Goal: Task Accomplishment & Management: Complete application form

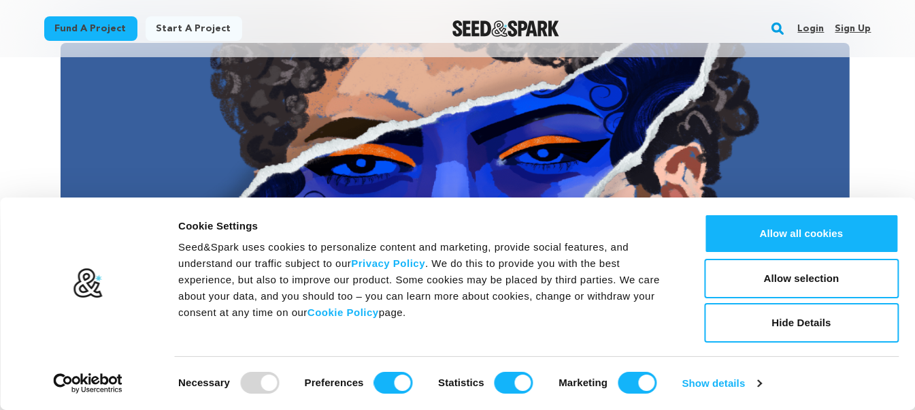
scroll to position [227, 0]
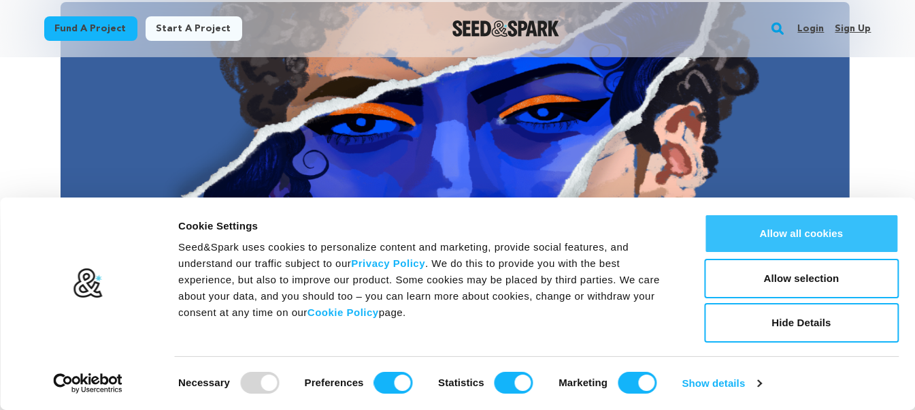
click at [839, 247] on button "Allow all cookies" at bounding box center [801, 233] width 195 height 39
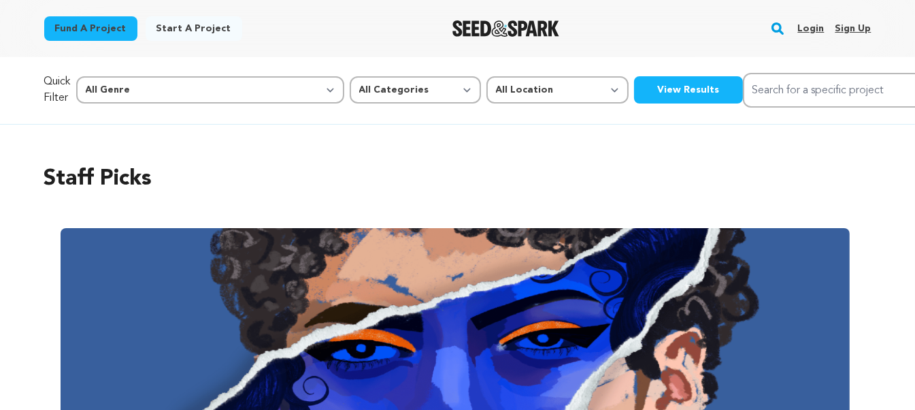
scroll to position [0, 0]
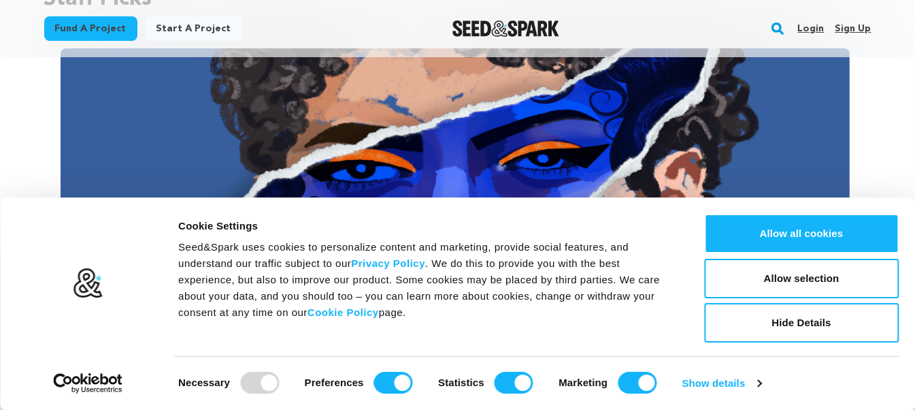
scroll to position [227, 0]
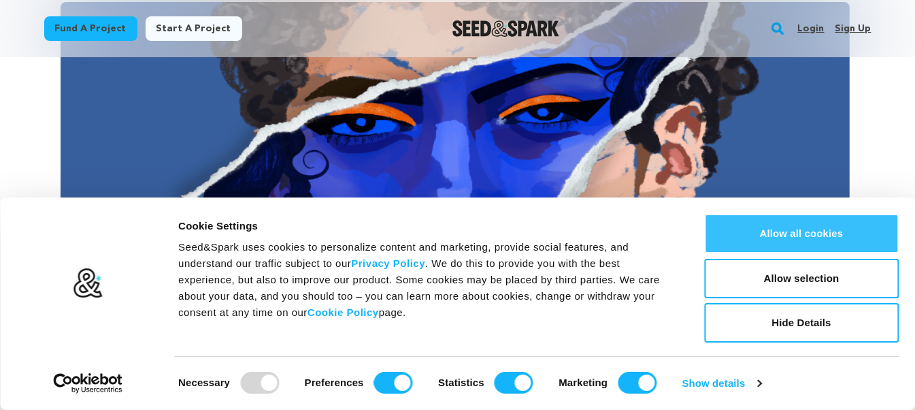
click at [793, 234] on button "Allow all cookies" at bounding box center [801, 233] width 195 height 39
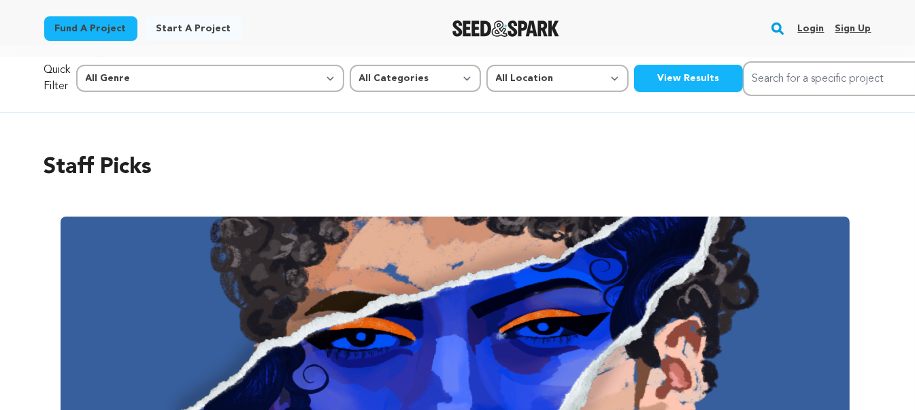
scroll to position [0, 0]
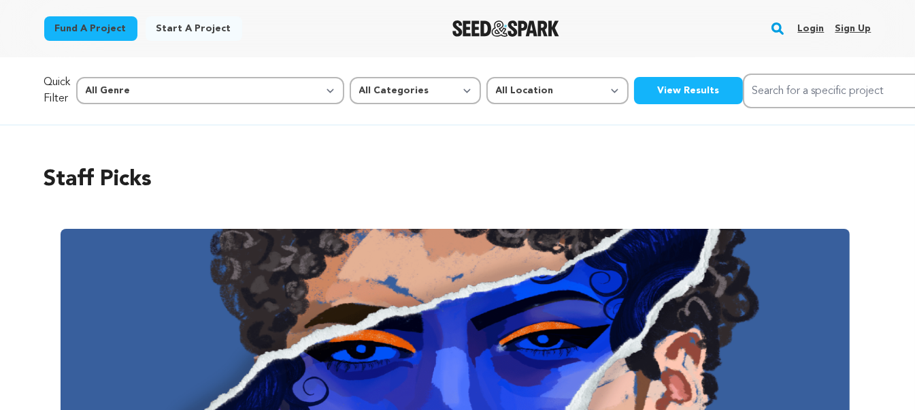
click at [843, 29] on link "Sign up" at bounding box center [853, 29] width 36 height 22
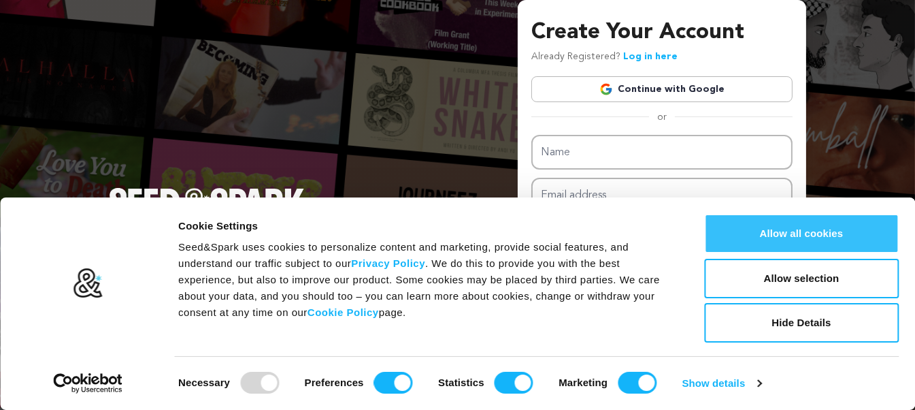
click at [792, 241] on button "Allow all cookies" at bounding box center [801, 233] width 195 height 39
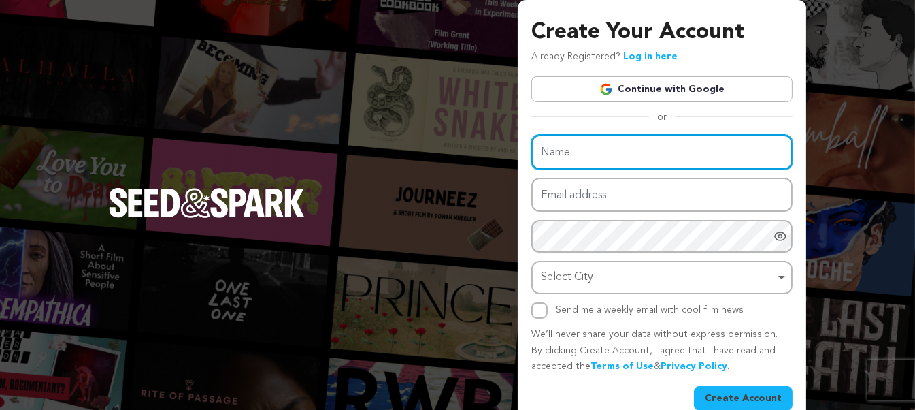
click at [598, 150] on input "Name" at bounding box center [662, 152] width 261 height 35
type input "585BET"
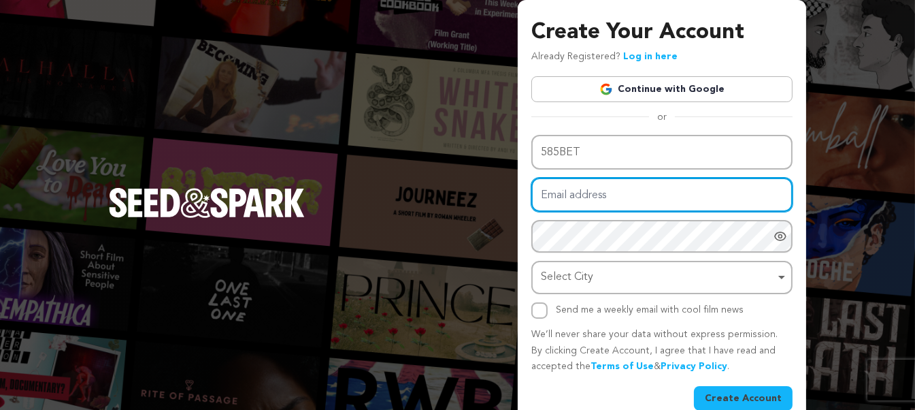
click at [581, 200] on input "Email address" at bounding box center [662, 195] width 261 height 35
type input "hangnguyenshopp39@gmail.com"
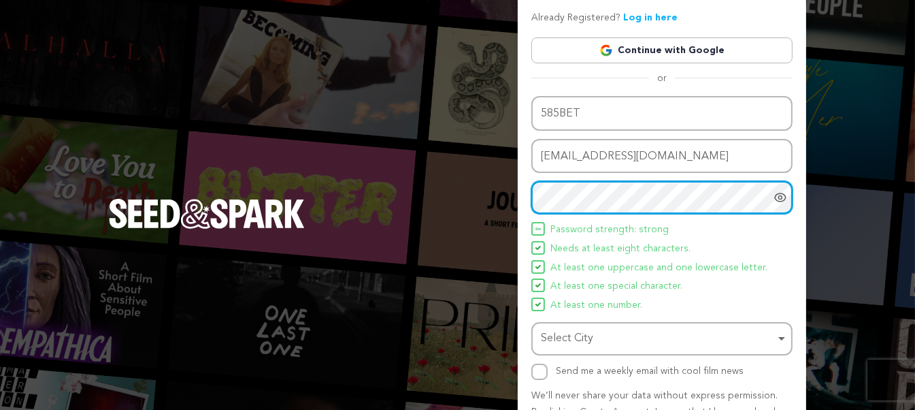
scroll to position [120, 0]
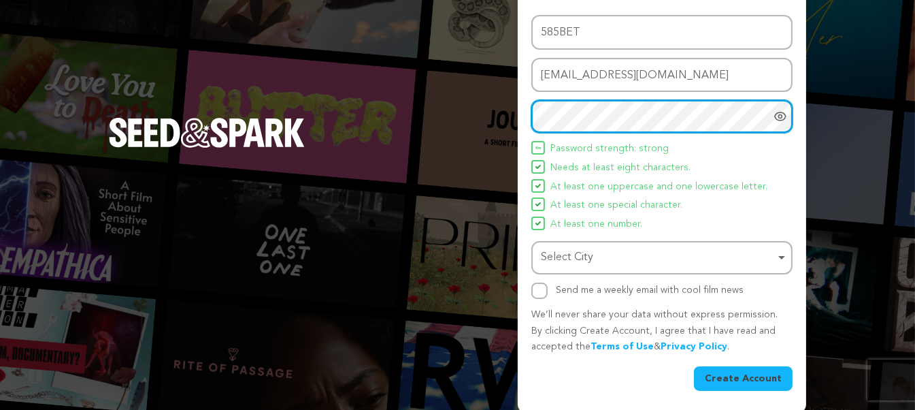
click at [623, 251] on div "Select City Remove item" at bounding box center [658, 258] width 234 height 20
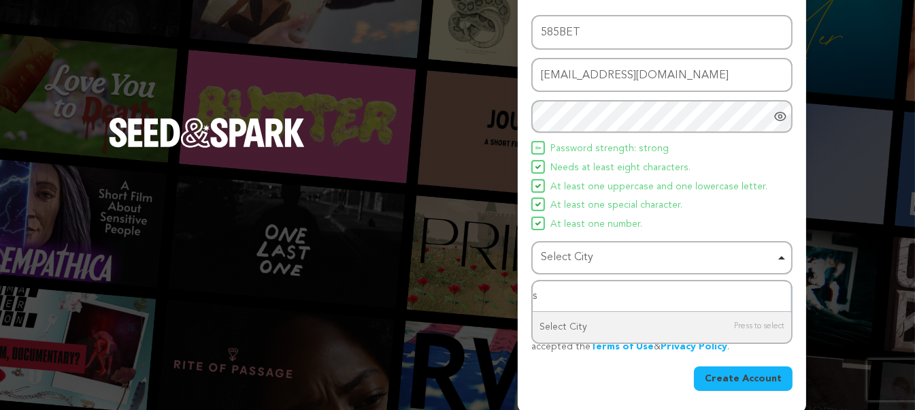
type input "sa"
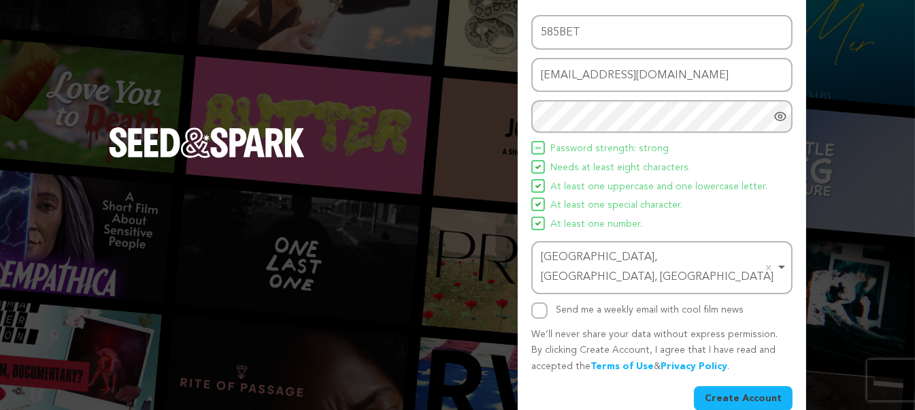
click at [567, 305] on label "Send me a weekly email with cool film news" at bounding box center [650, 310] width 188 height 10
click at [548, 302] on input "Send me a weekly email with cool film news" at bounding box center [540, 310] width 16 height 16
checkbox input "true"
click at [746, 386] on button "Create Account" at bounding box center [743, 398] width 99 height 25
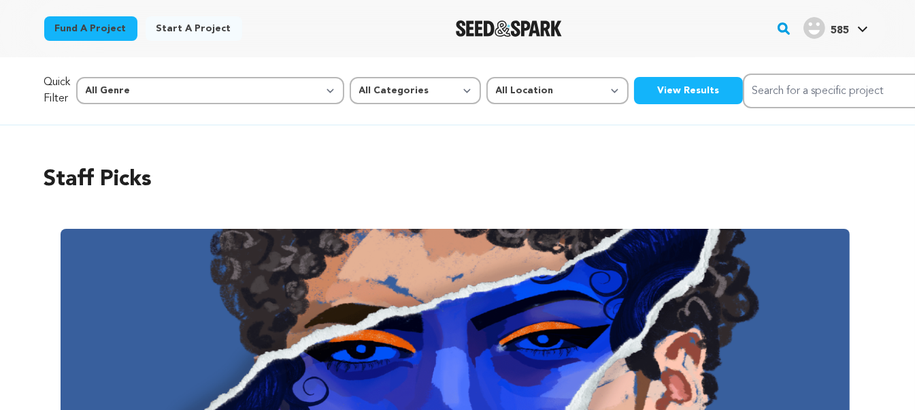
click at [174, 34] on link "Start a project" at bounding box center [194, 28] width 97 height 25
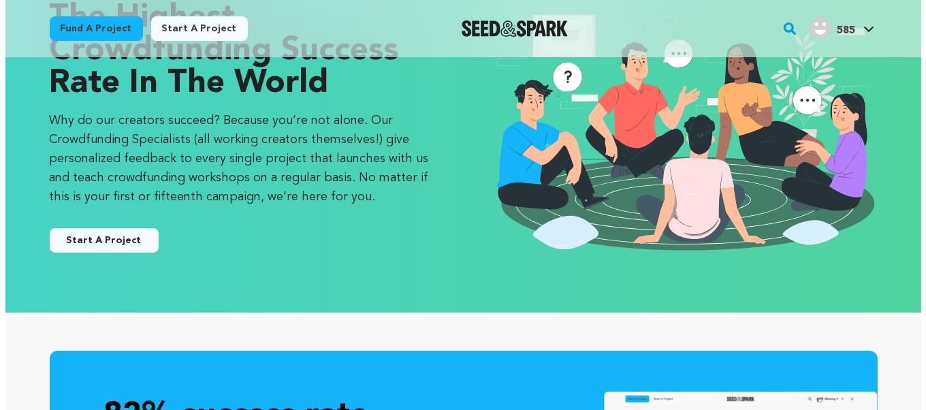
scroll to position [113, 0]
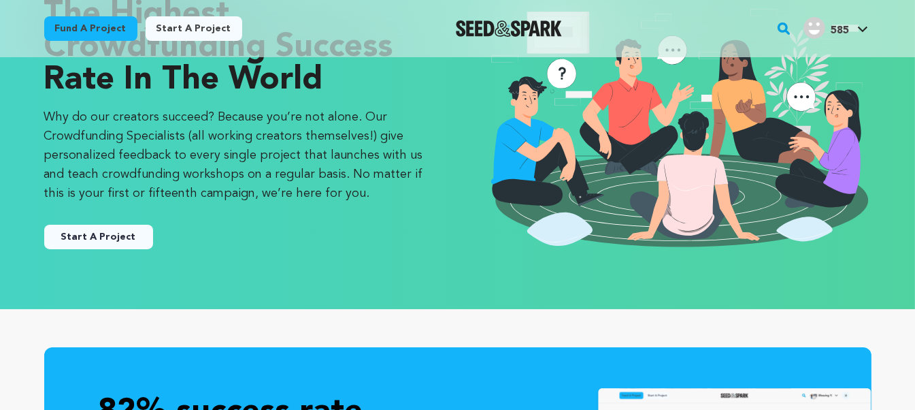
click at [114, 244] on button "Start A Project" at bounding box center [98, 237] width 109 height 25
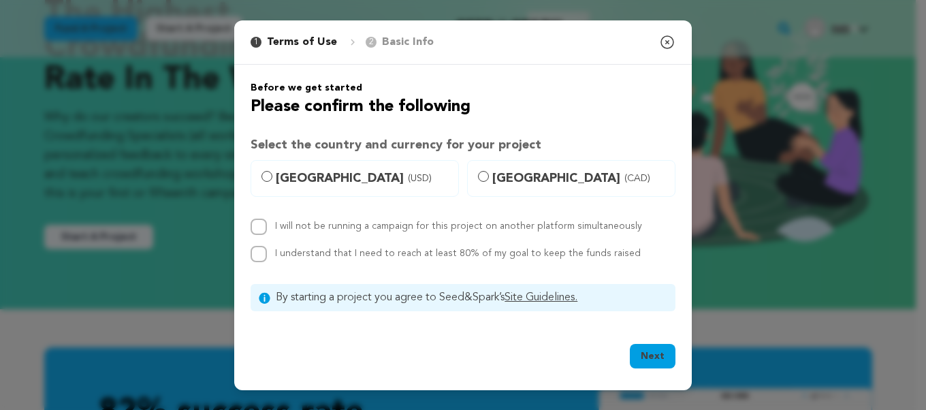
click at [310, 176] on span "United States (USD)" at bounding box center [363, 178] width 174 height 19
click at [272, 176] on input "United States (USD)" at bounding box center [266, 176] width 11 height 11
radio input "true"
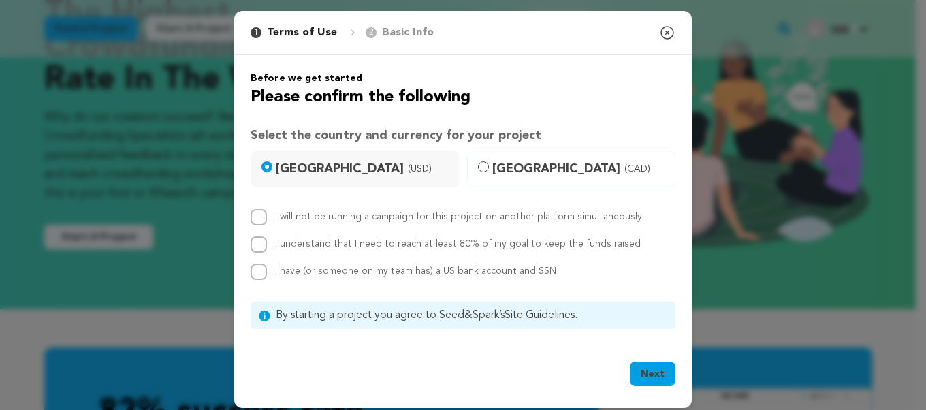
click at [301, 219] on label "I will not be running a campaign for this project on another platform simultane…" at bounding box center [458, 217] width 367 height 10
click at [267, 219] on input "I will not be running a campaign for this project on another platform simultane…" at bounding box center [258, 217] width 16 height 16
checkbox input "true"
click at [302, 246] on label "I understand that I need to reach at least 80% of my goal to keep the funds rai…" at bounding box center [457, 244] width 365 height 10
click at [267, 246] on input "I understand that I need to reach at least 80% of my goal to keep the funds rai…" at bounding box center [258, 244] width 16 height 16
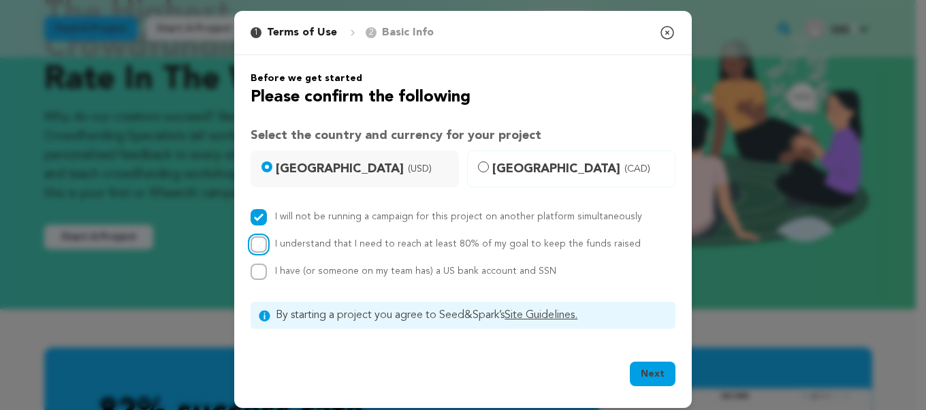
checkbox input "true"
click at [311, 271] on span "I have (or someone on my team has) a US bank account and SSN" at bounding box center [415, 271] width 281 height 10
click at [267, 271] on input "I have (or someone on my team has) a US bank account and SSN" at bounding box center [258, 271] width 16 height 16
checkbox input "true"
click at [651, 377] on button "Next" at bounding box center [653, 373] width 46 height 25
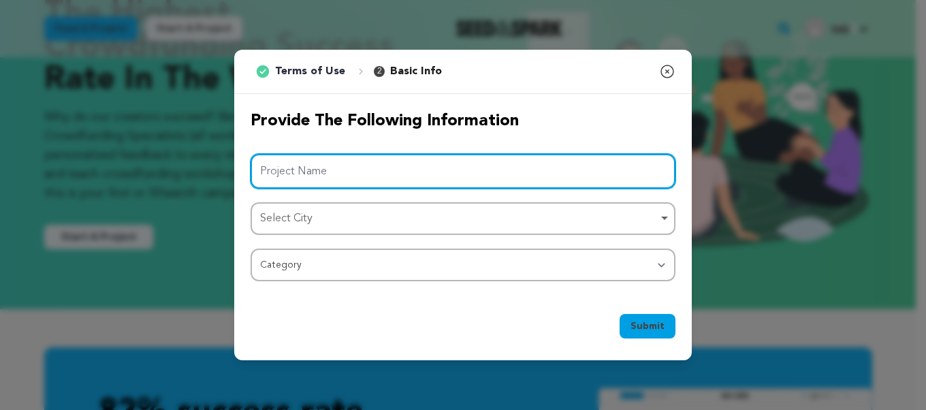
click at [368, 172] on input "Project Name" at bounding box center [462, 171] width 425 height 35
paste input "585BET"
type input "585BET"
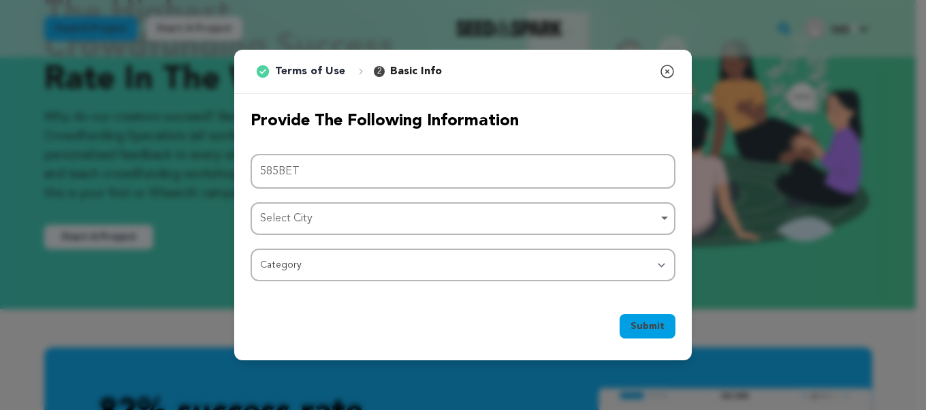
click at [547, 196] on div "Project Name 585BET Select City Select City Remove item Select City Category Fi…" at bounding box center [462, 218] width 425 height 128
click at [487, 212] on div "Select City Remove item" at bounding box center [458, 219] width 397 height 20
click at [351, 194] on div "Project Name 585BET Select City Select City Remove item Select City Category Fi…" at bounding box center [462, 218] width 425 height 128
click at [360, 223] on div "Select City Remove item" at bounding box center [458, 219] width 397 height 20
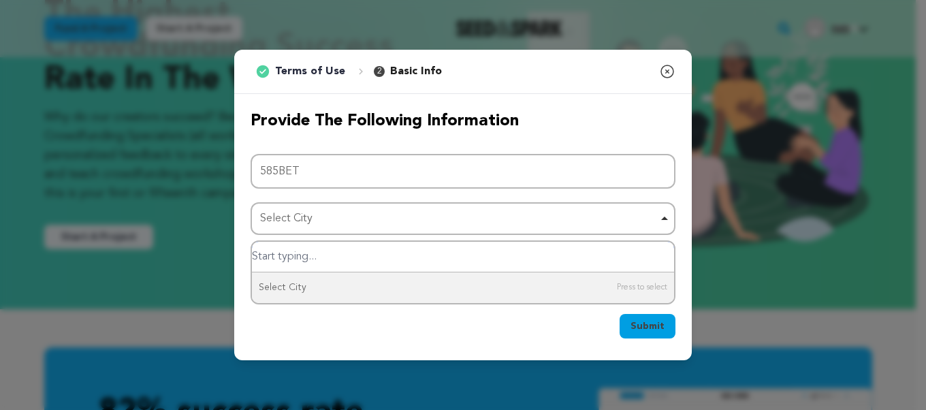
click at [316, 244] on input "Select City" at bounding box center [463, 257] width 422 height 31
type input "sa"
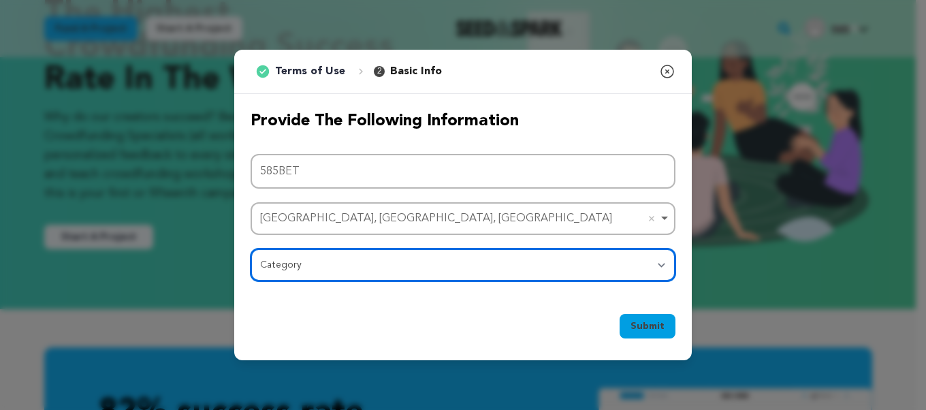
click at [340, 266] on select "Category Film Feature Film Short Series Film Festival Company Music Video VR Ex…" at bounding box center [462, 264] width 425 height 33
select select "10893"
click at [250, 248] on select "Category Film Feature Film Short Series Film Festival Company Music Video VR Ex…" at bounding box center [462, 264] width 425 height 33
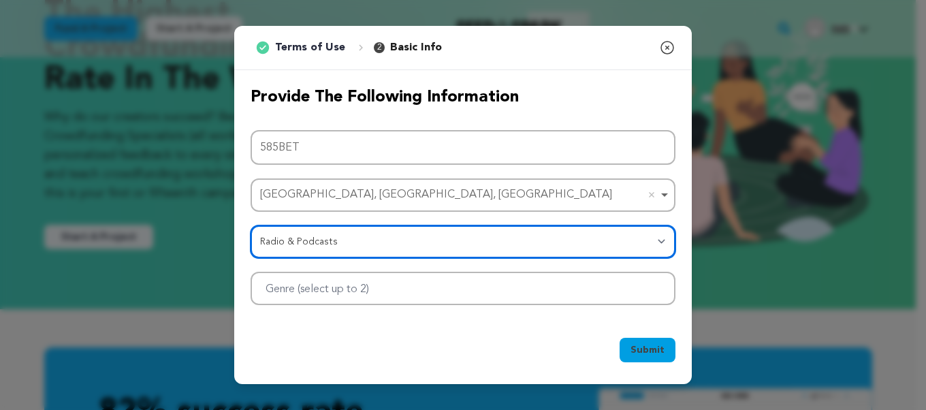
click at [502, 289] on div at bounding box center [462, 288] width 425 height 33
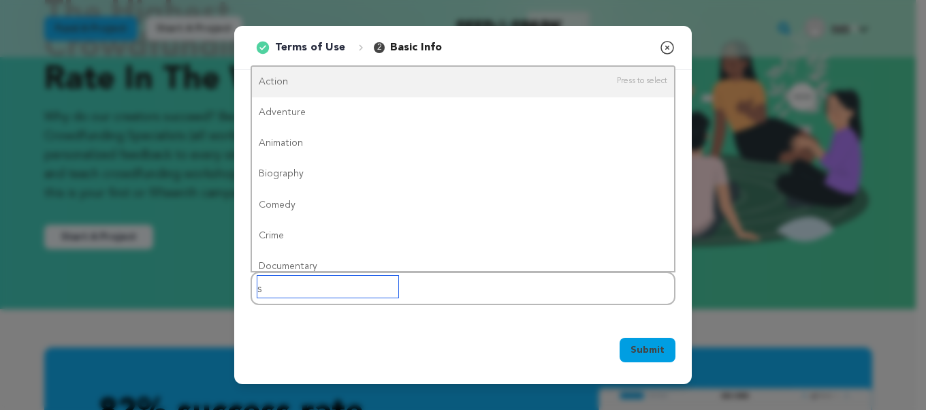
type input "sa"
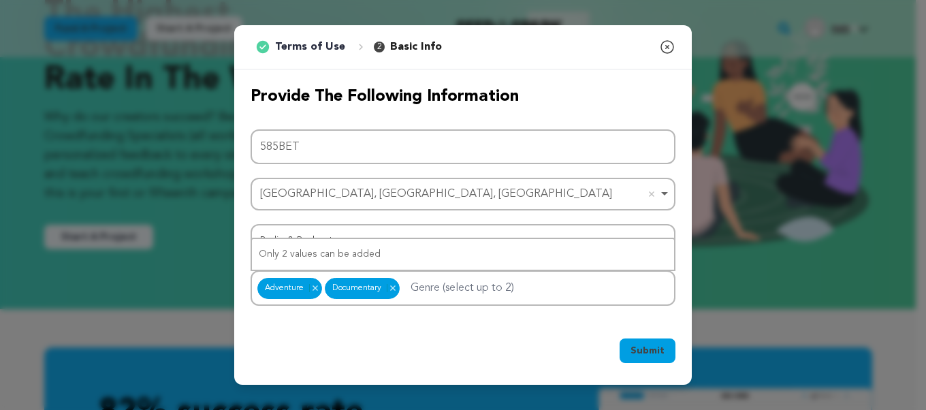
click at [654, 348] on span "Submit" at bounding box center [647, 351] width 34 height 14
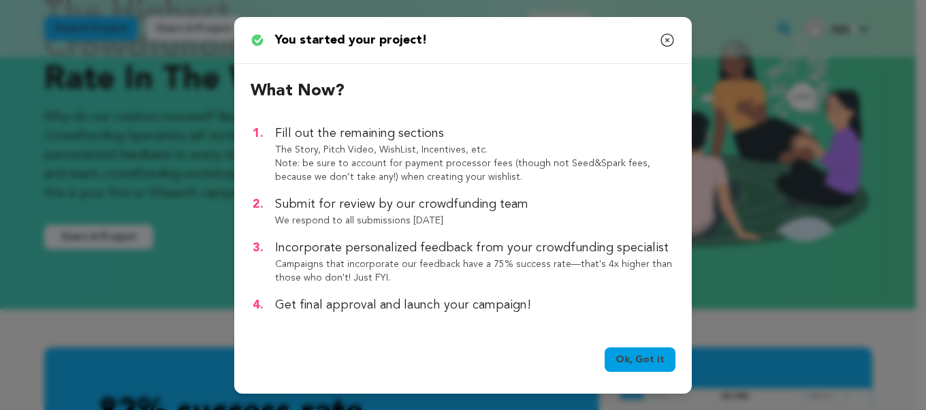
click at [653, 370] on link "Ok, Got it" at bounding box center [639, 359] width 71 height 25
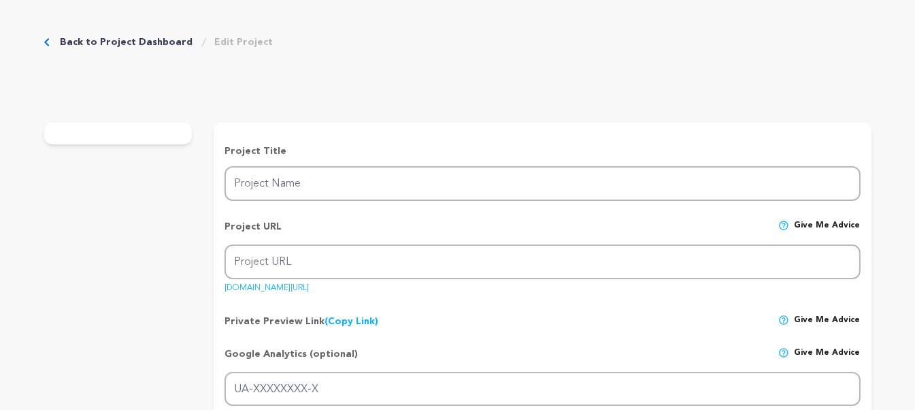
type input "585BET"
type input "585bet"
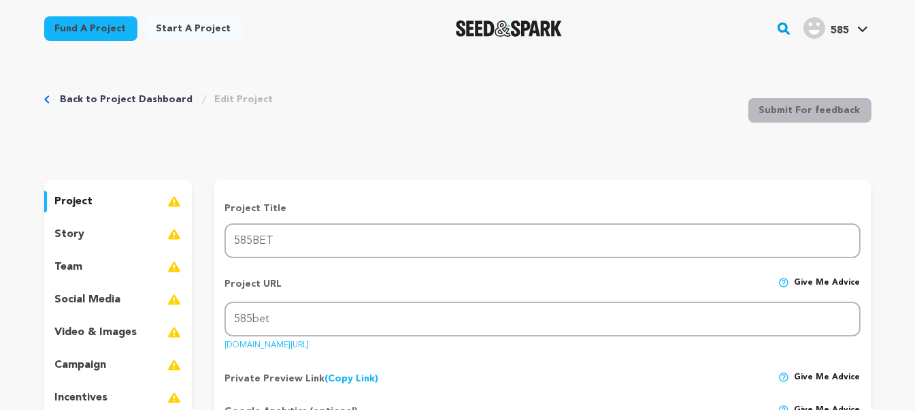
click at [74, 234] on p "story" at bounding box center [70, 234] width 30 height 16
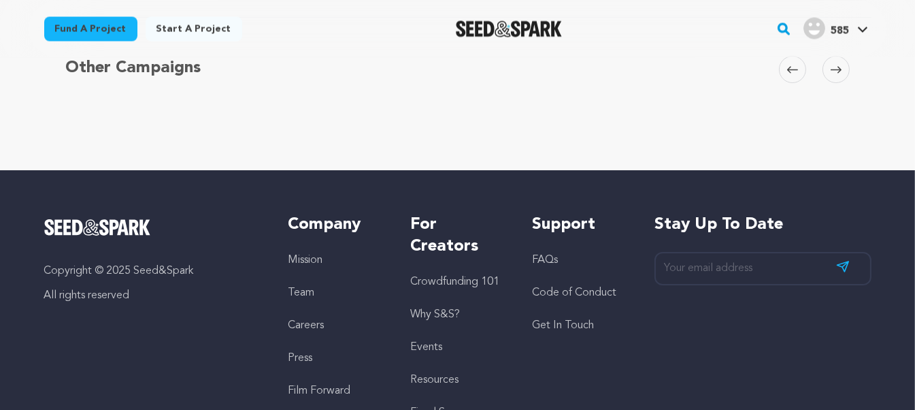
scroll to position [3247, 0]
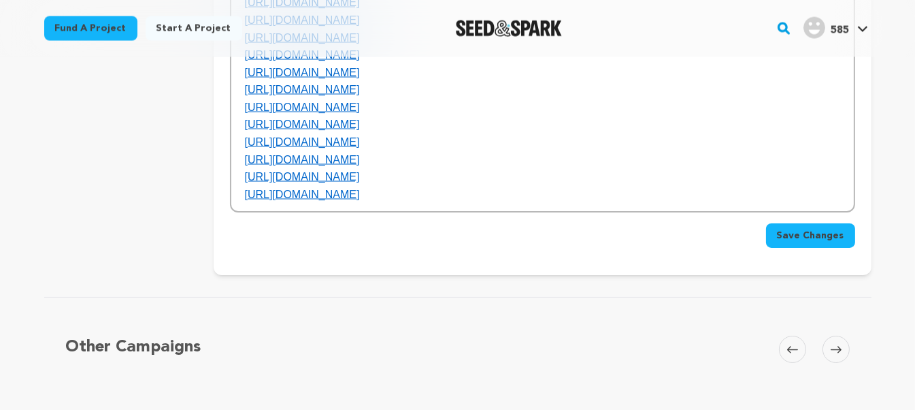
click at [807, 242] on span "Save Changes" at bounding box center [810, 236] width 67 height 14
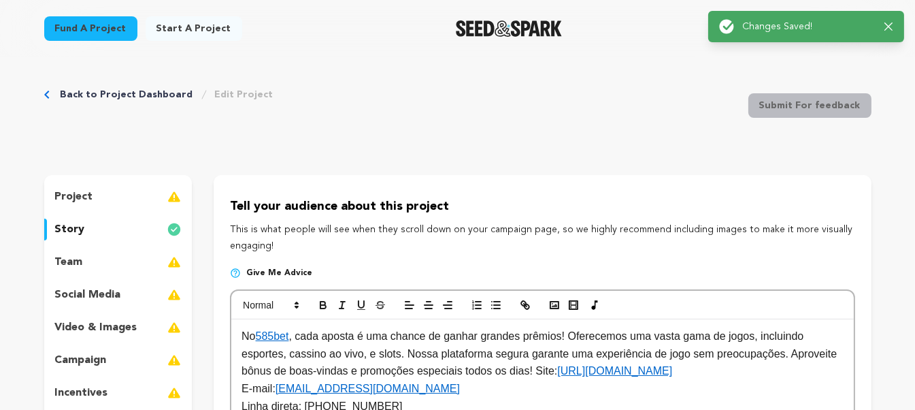
scroll to position [0, 0]
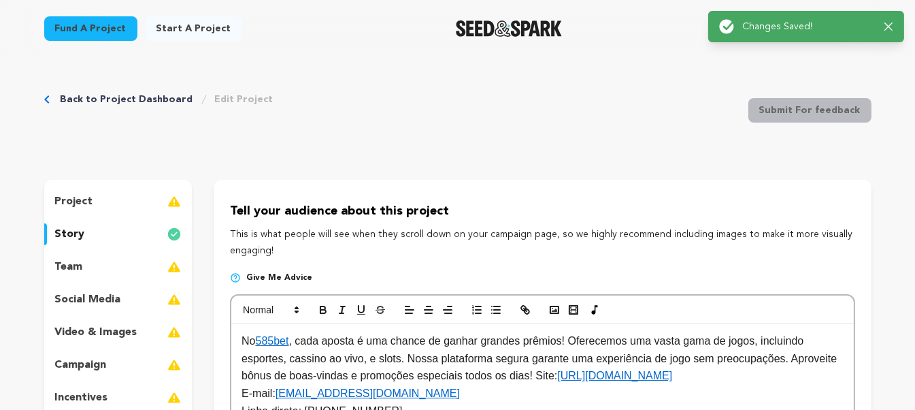
click at [561, 149] on div "Back to Project Dashboard Edit Project Submit For feedback Submit For feedback" at bounding box center [458, 113] width 828 height 90
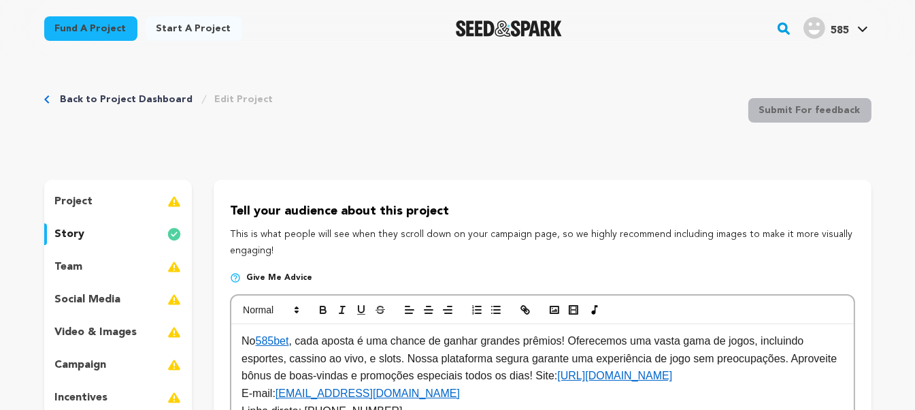
click at [85, 195] on p "project" at bounding box center [74, 201] width 38 height 16
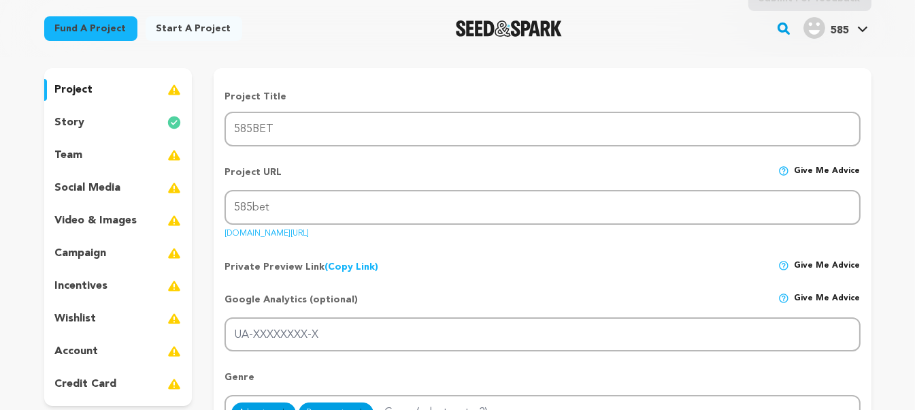
scroll to position [113, 0]
click at [300, 231] on link "seedandspark.com/fund/585bet" at bounding box center [267, 230] width 84 height 14
click at [103, 124] on div "story" at bounding box center [118, 121] width 148 height 22
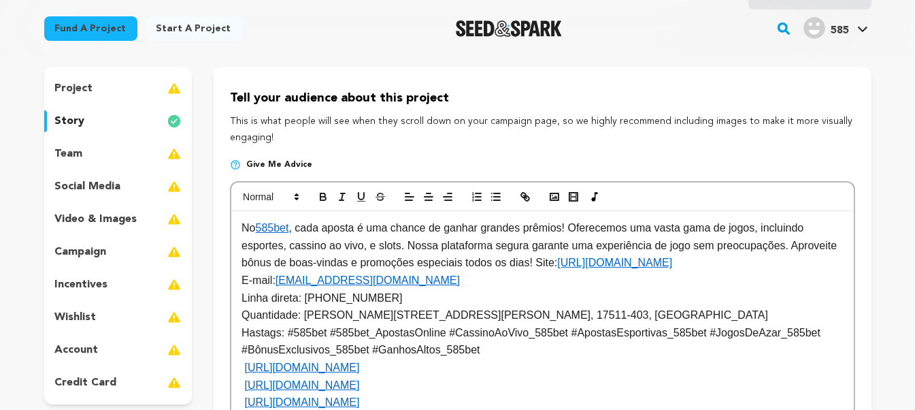
click at [123, 144] on div "team" at bounding box center [118, 154] width 148 height 22
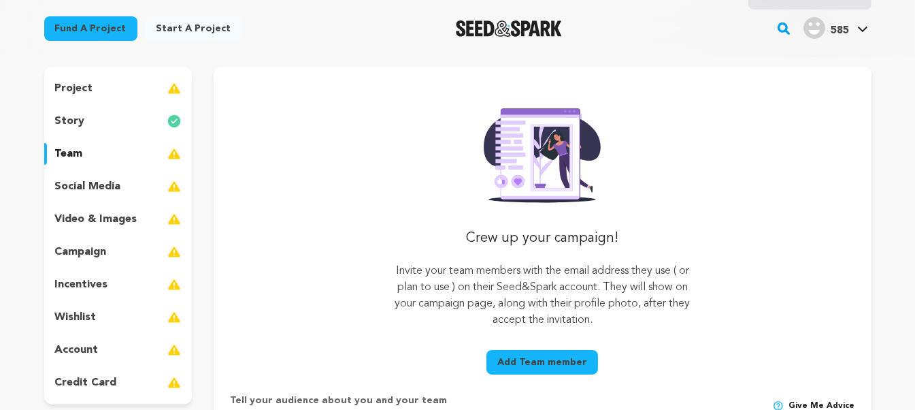
click at [127, 191] on div "social media" at bounding box center [118, 187] width 148 height 22
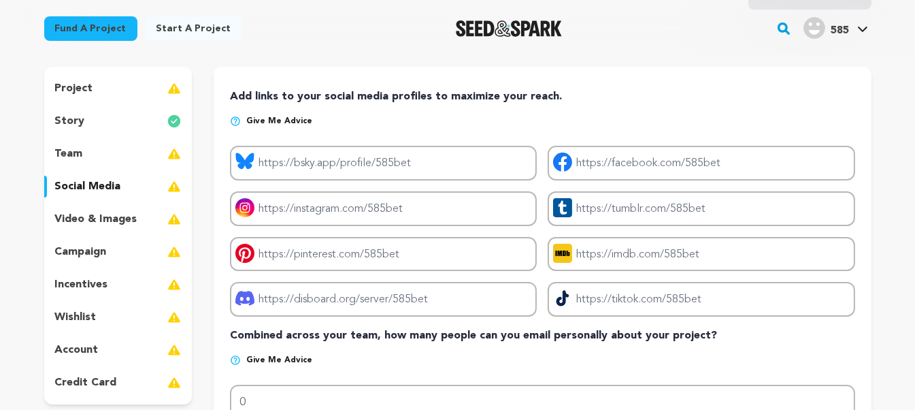
click at [128, 216] on p "video & images" at bounding box center [96, 219] width 82 height 16
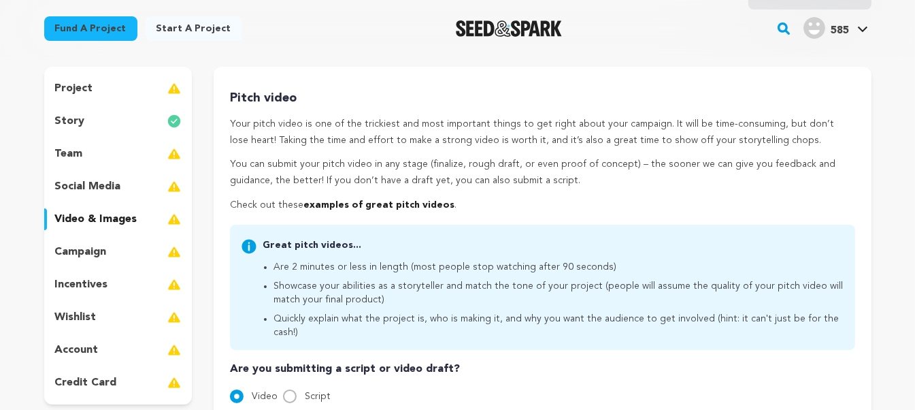
click at [130, 246] on div "campaign" at bounding box center [118, 252] width 148 height 22
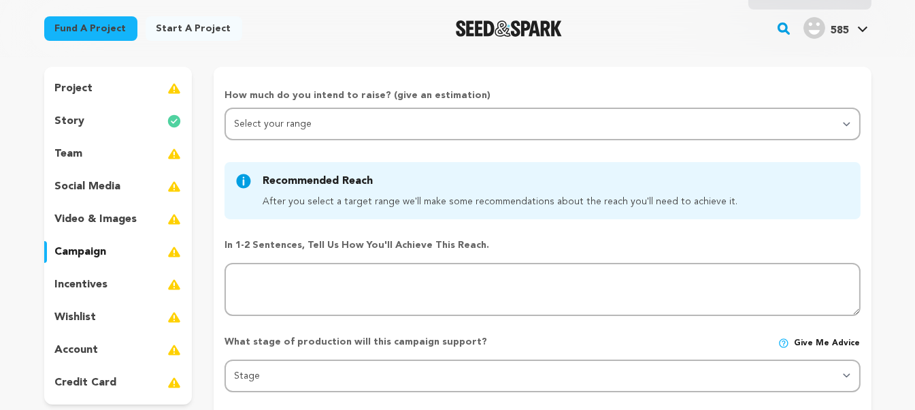
click at [135, 281] on div "incentives" at bounding box center [118, 285] width 148 height 22
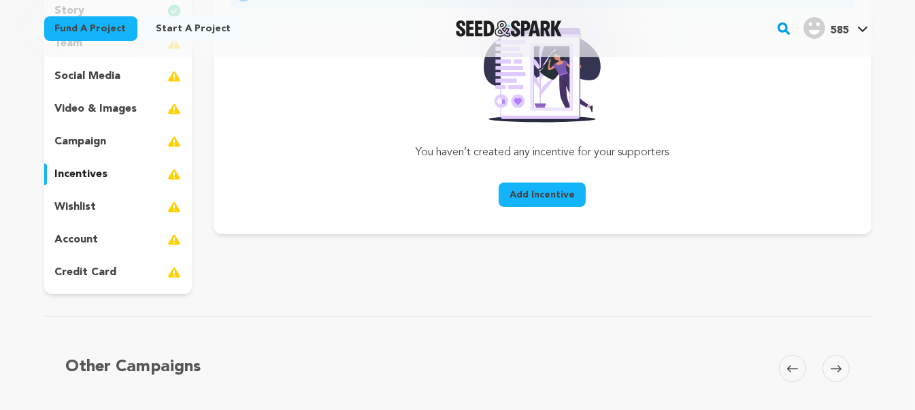
scroll to position [227, 0]
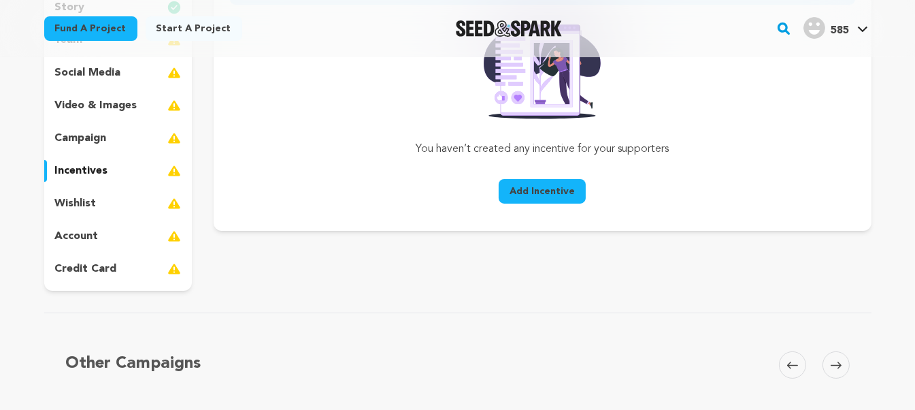
click at [107, 204] on div "wishlist" at bounding box center [118, 204] width 148 height 22
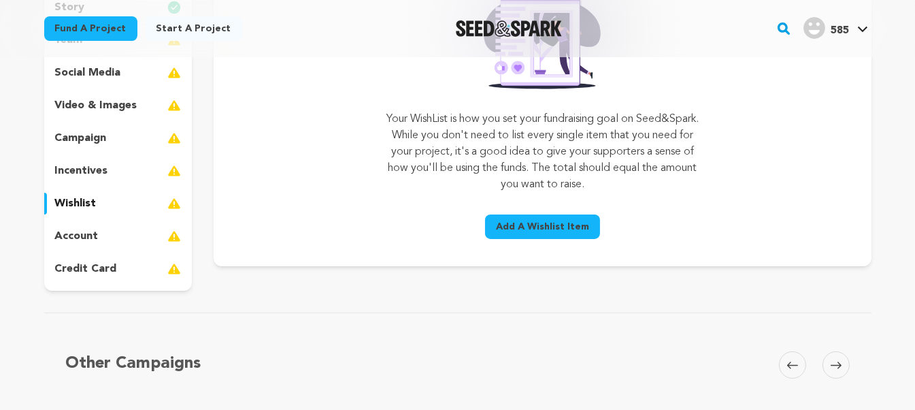
click at [120, 246] on div "account" at bounding box center [118, 236] width 148 height 22
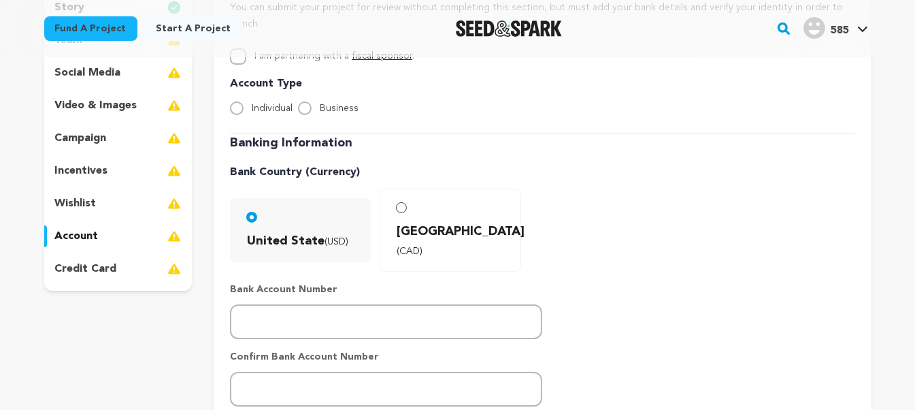
click at [124, 264] on div "credit card" at bounding box center [118, 269] width 148 height 22
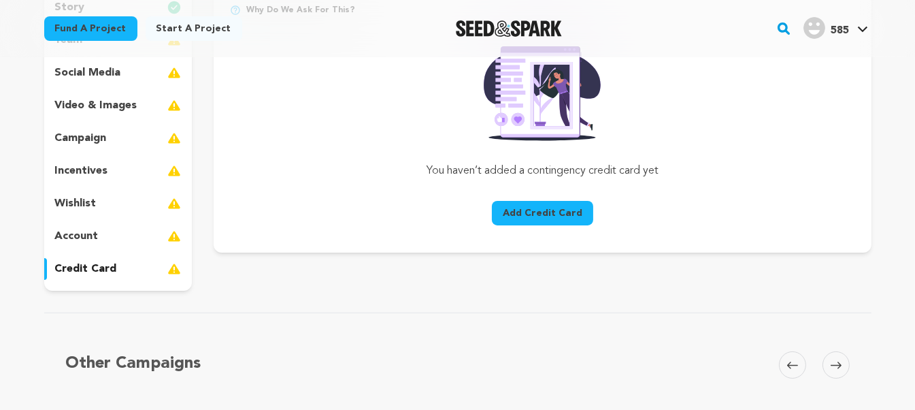
click at [117, 219] on div "project story team social media video & images campaign incentives wishlist acc…" at bounding box center [118, 122] width 148 height 338
click at [120, 239] on div "account" at bounding box center [118, 236] width 148 height 22
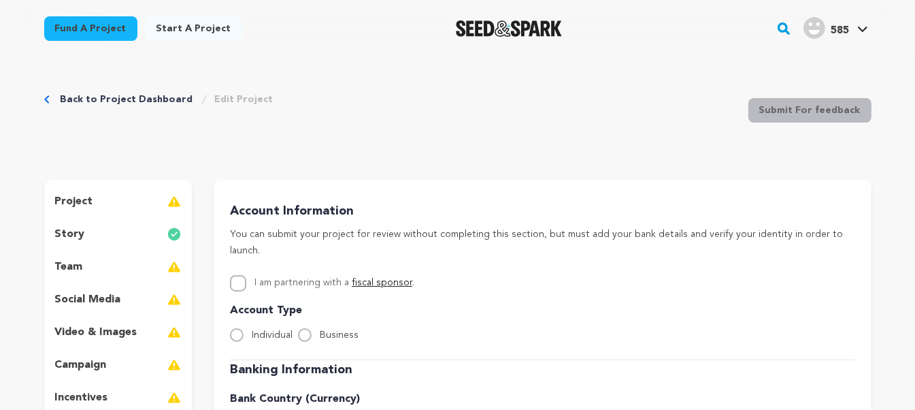
click at [86, 20] on link "Fund a project" at bounding box center [90, 28] width 93 height 25
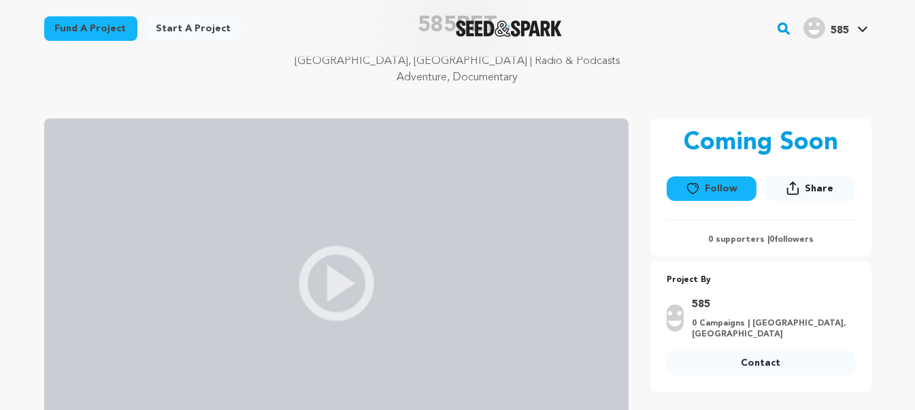
scroll to position [340, 0]
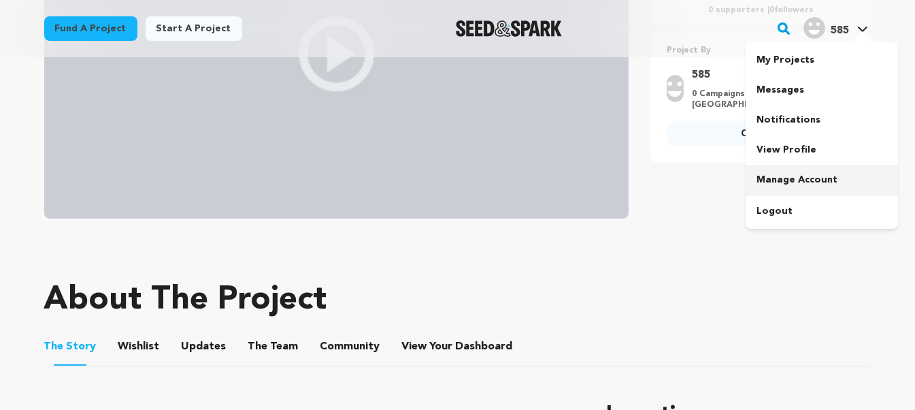
click at [798, 177] on link "Manage Account" at bounding box center [822, 180] width 152 height 30
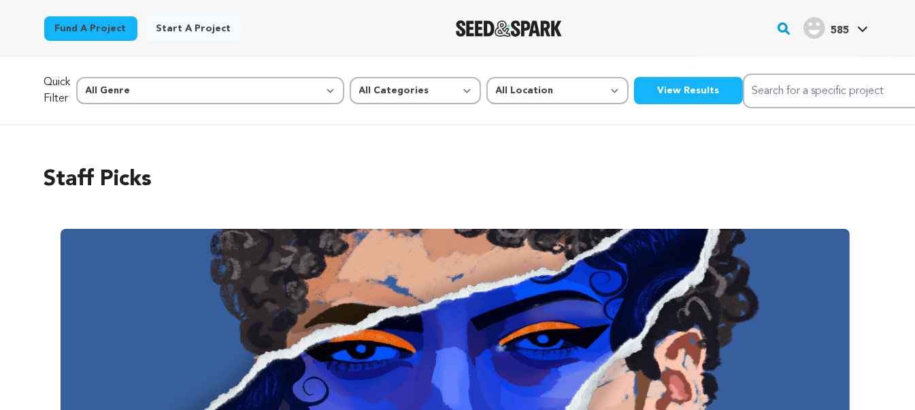
click at [196, 25] on link "Start a project" at bounding box center [194, 28] width 97 height 25
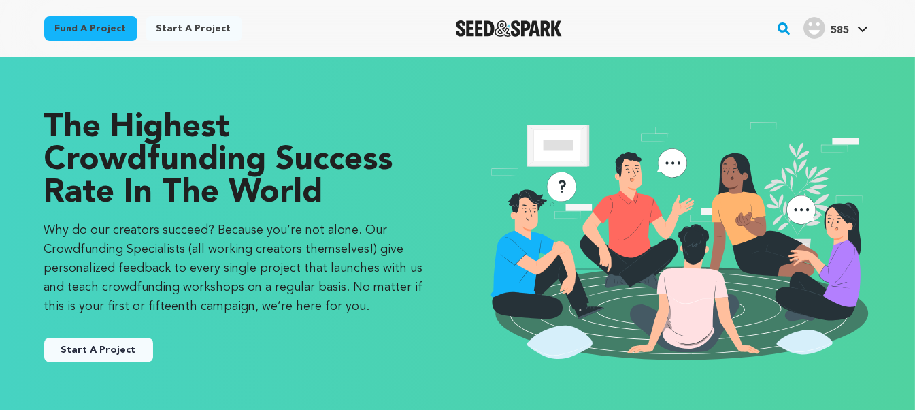
click at [833, 28] on span "585" at bounding box center [840, 30] width 18 height 11
click at [862, 35] on link "585 585" at bounding box center [836, 26] width 70 height 25
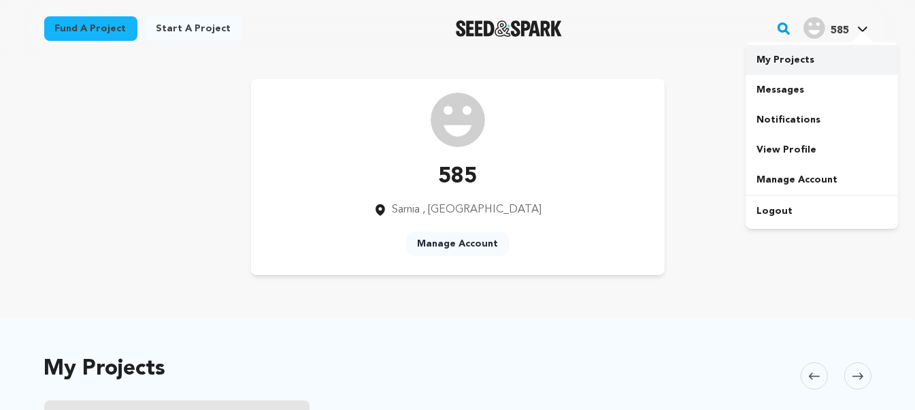
click at [794, 61] on link "My Projects" at bounding box center [822, 60] width 152 height 30
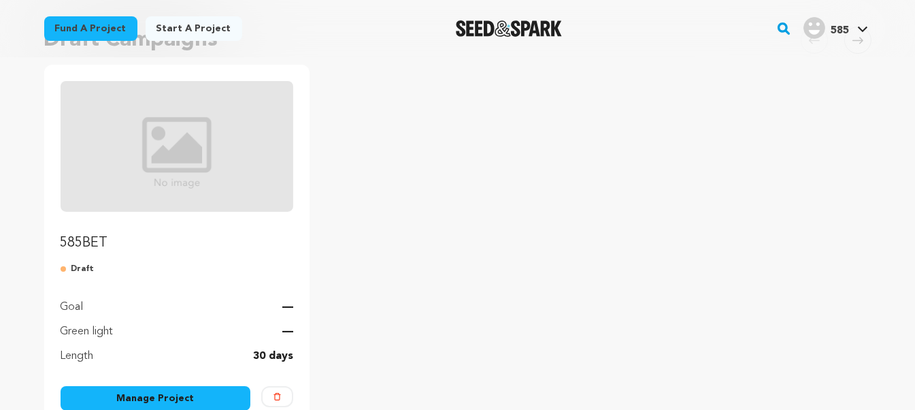
scroll to position [227, 0]
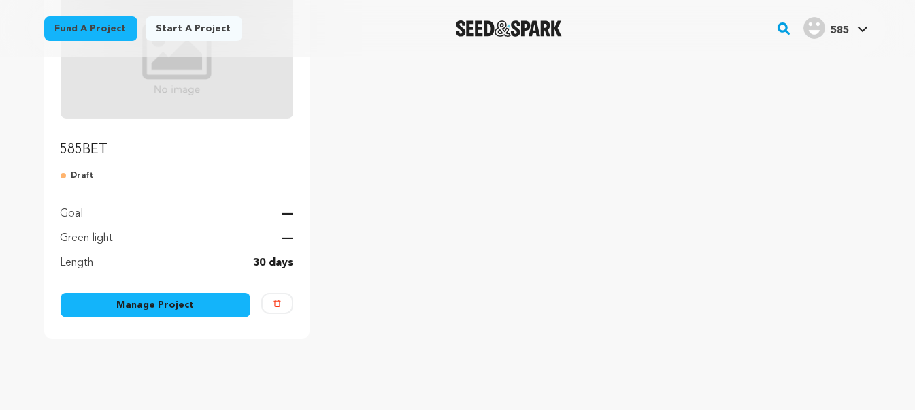
click at [165, 305] on link "Manage Project" at bounding box center [156, 305] width 191 height 25
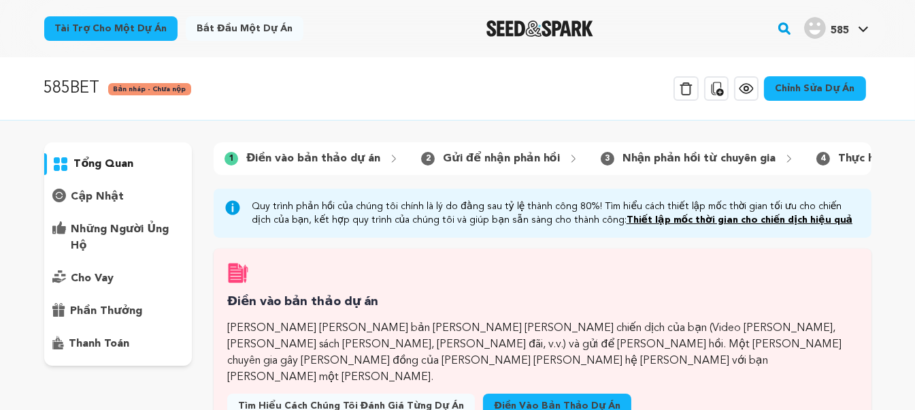
click at [498, 164] on font "Gửi để nhận phản hồi" at bounding box center [501, 158] width 116 height 11
click at [134, 90] on font "Bản nháp - Chưa nộp" at bounding box center [150, 89] width 73 height 7
click at [821, 99] on link "Chỉnh sửa dự án" at bounding box center [815, 88] width 102 height 25
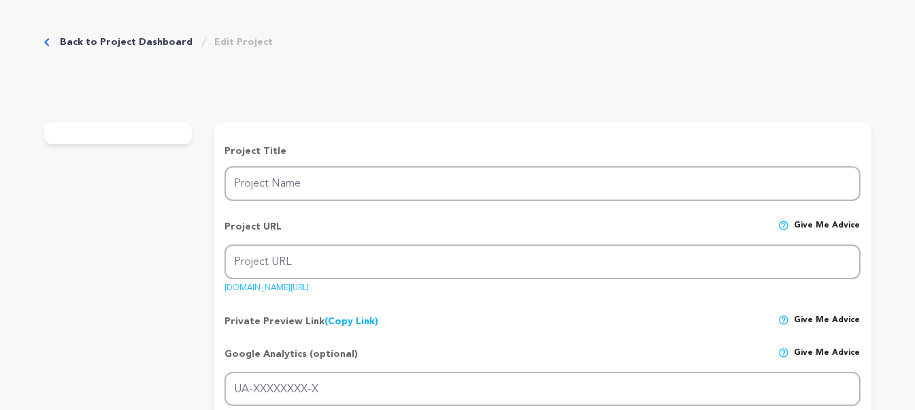
type input "585BET"
type input "585bet"
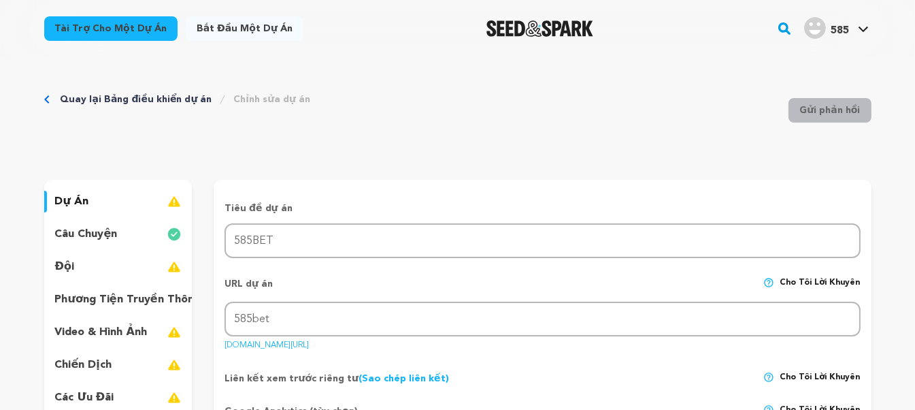
scroll to position [113, 0]
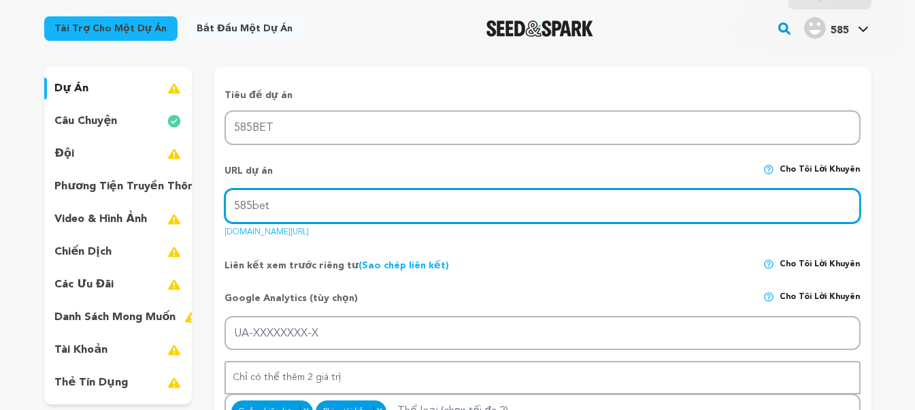
click at [364, 208] on input "585bet" at bounding box center [543, 206] width 636 height 35
type input "585beteucom"
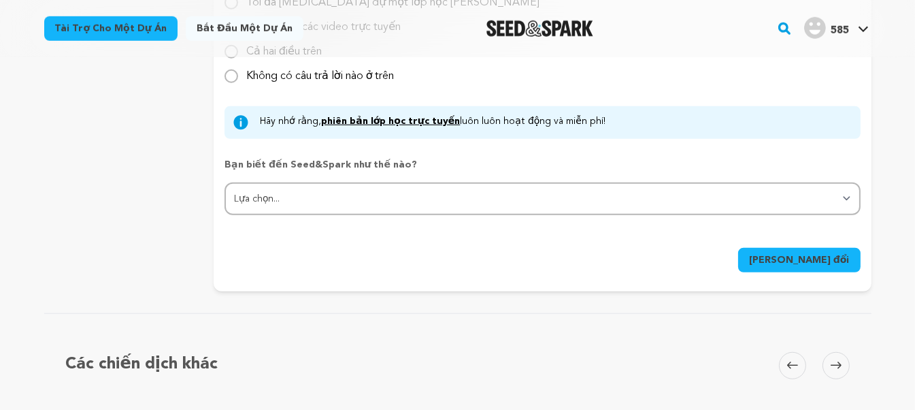
click at [825, 255] on font "Lưu thay đổi" at bounding box center [799, 260] width 101 height 10
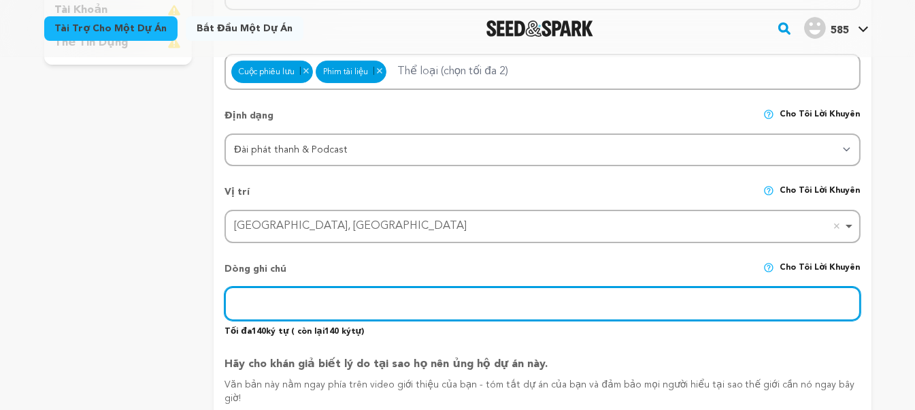
scroll to position [507, 0]
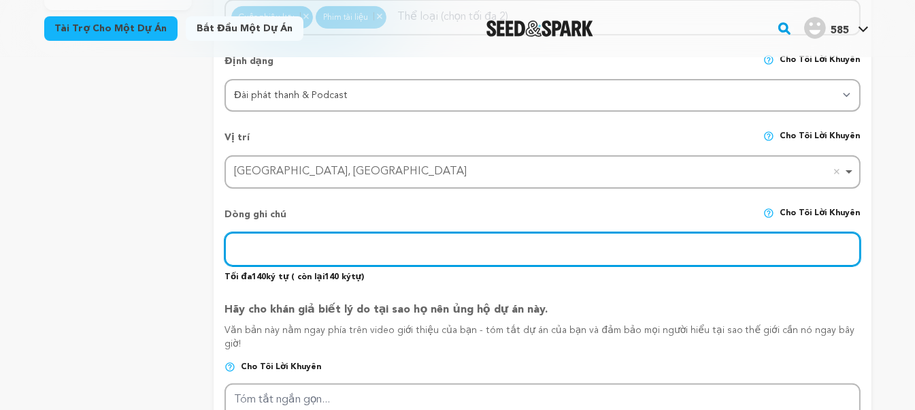
paste input "Aposte no 585bet – O Melhor Para Suas Apostas e Diversão Online!"
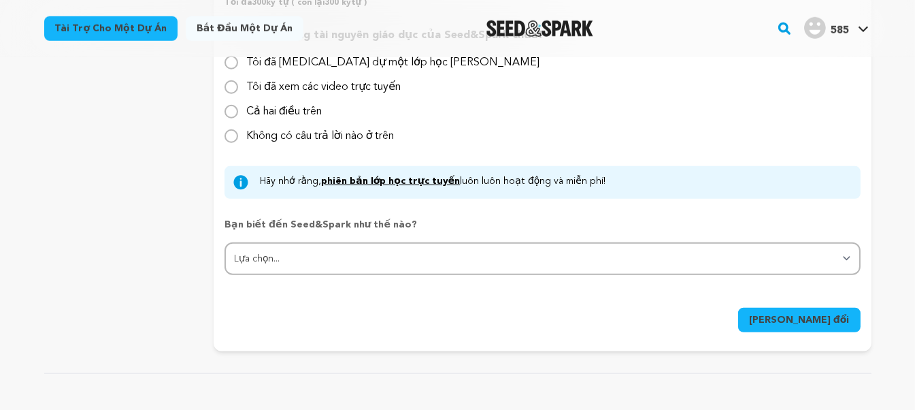
type input "Aposte no 585bet – O Melhor Para Suas Apostas e Diversão Online!"
click at [805, 315] on font "Lưu thay đổi" at bounding box center [799, 320] width 101 height 10
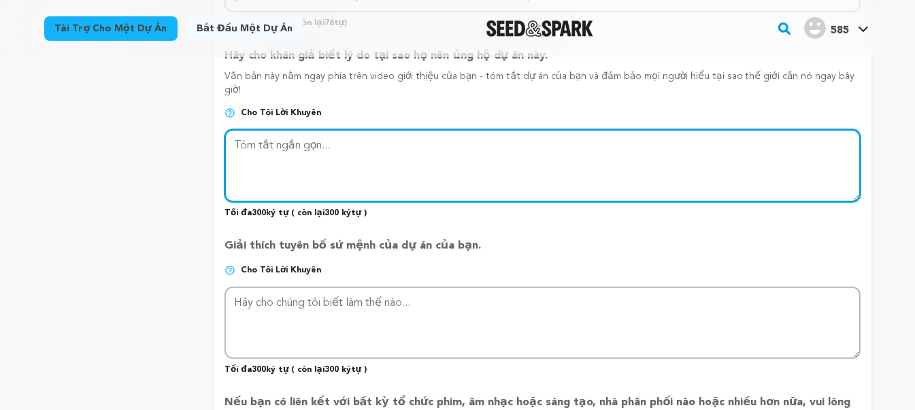
scroll to position [759, 0]
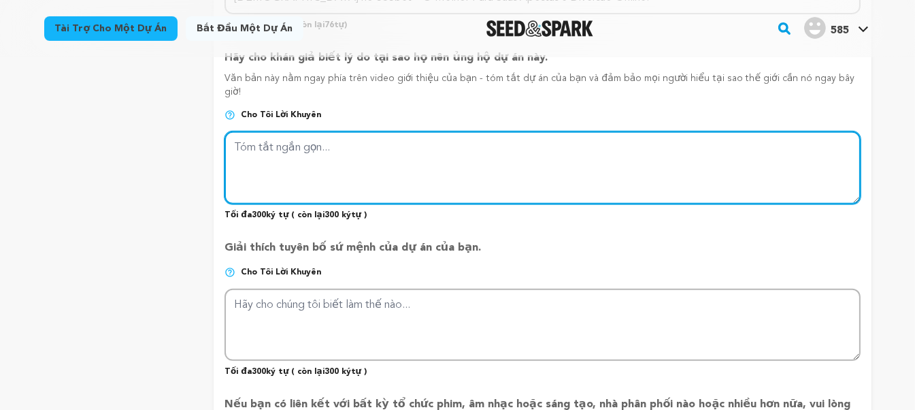
click at [336, 147] on textarea at bounding box center [543, 167] width 636 height 72
paste textarea "Jogue no 585bet e ganhe prêmios incríveis! Diversão, segurança e grandes aposta…"
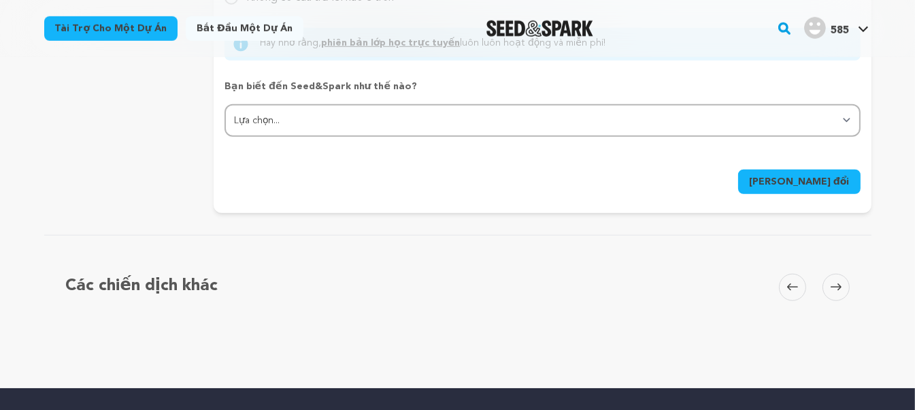
type textarea "Jogue no 585bet e ganhe prêmios incríveis! Diversão, segurança e grandes aposta…"
click at [814, 169] on button "Lưu thay đổi" at bounding box center [799, 181] width 123 height 25
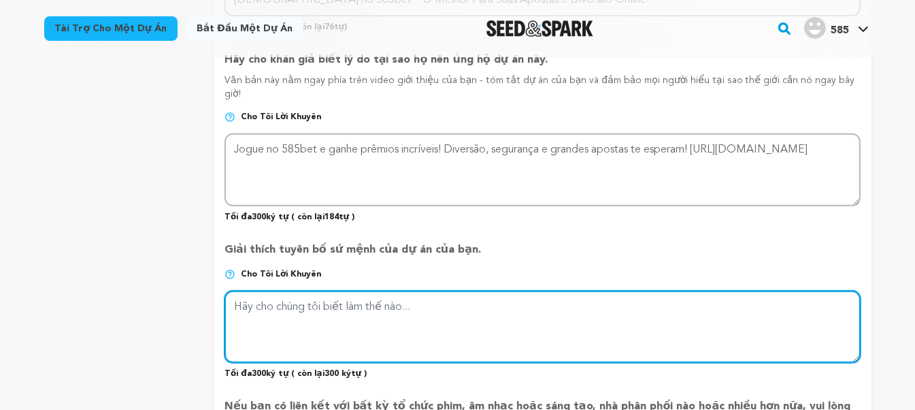
scroll to position [688, 0]
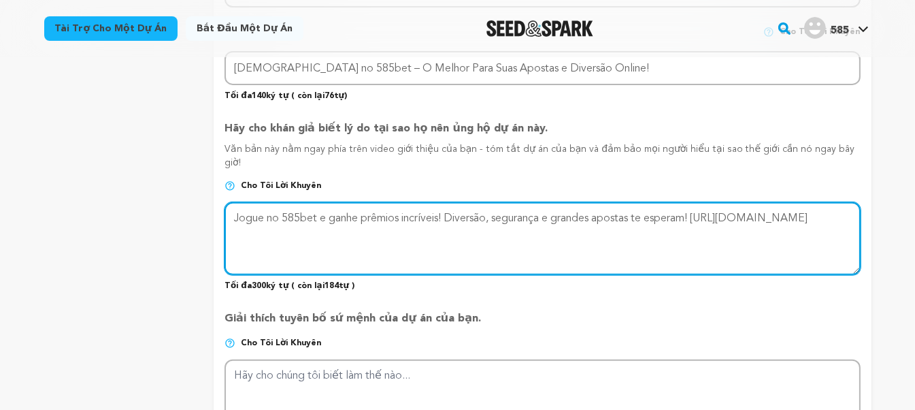
click at [378, 213] on textarea at bounding box center [543, 238] width 636 height 72
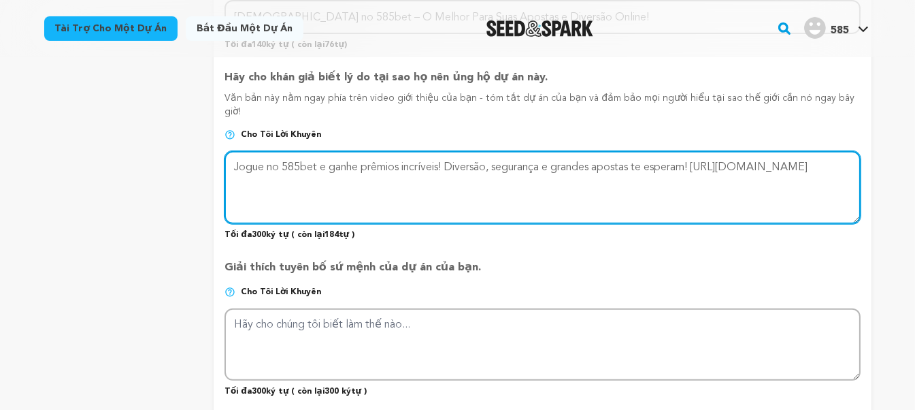
scroll to position [802, 0]
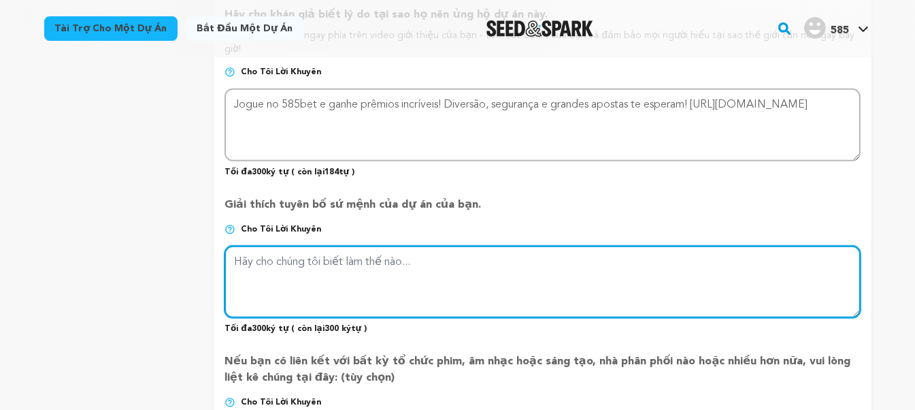
click at [355, 252] on textarea at bounding box center [543, 282] width 636 height 72
paste textarea "585beteucom"
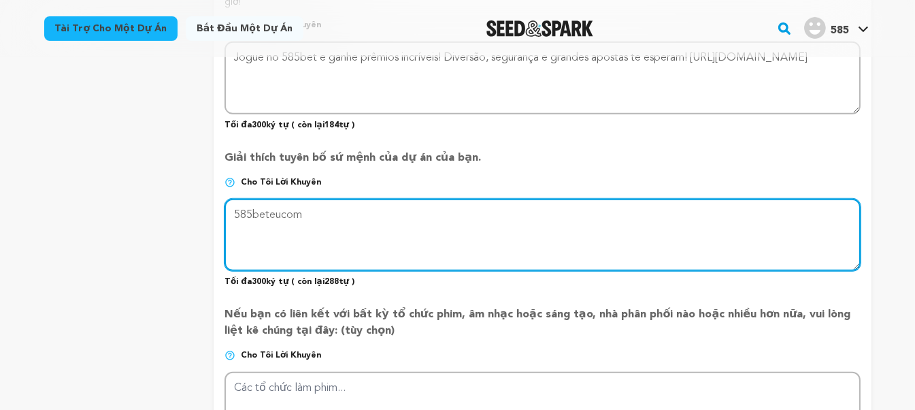
scroll to position [1028, 0]
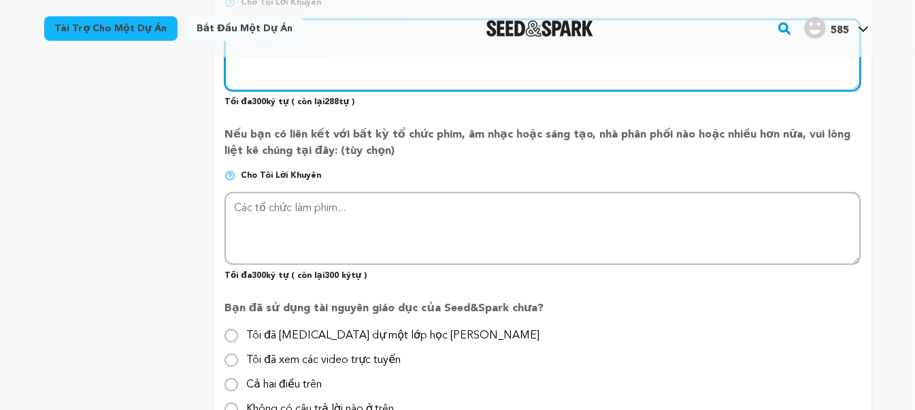
type textarea "585beteucom"
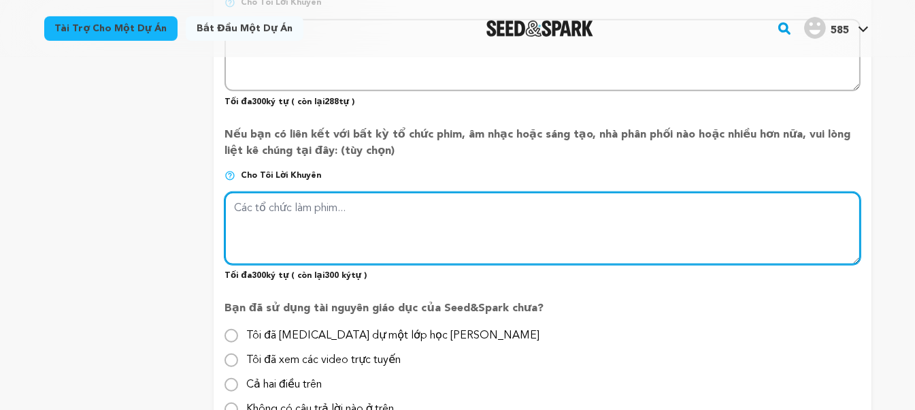
click at [328, 198] on textarea at bounding box center [543, 228] width 636 height 72
paste textarea "585beteucom"
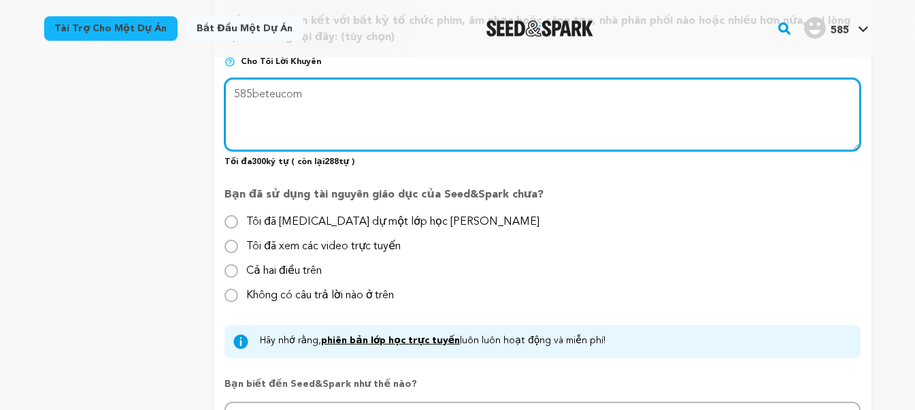
type textarea "585beteucom"
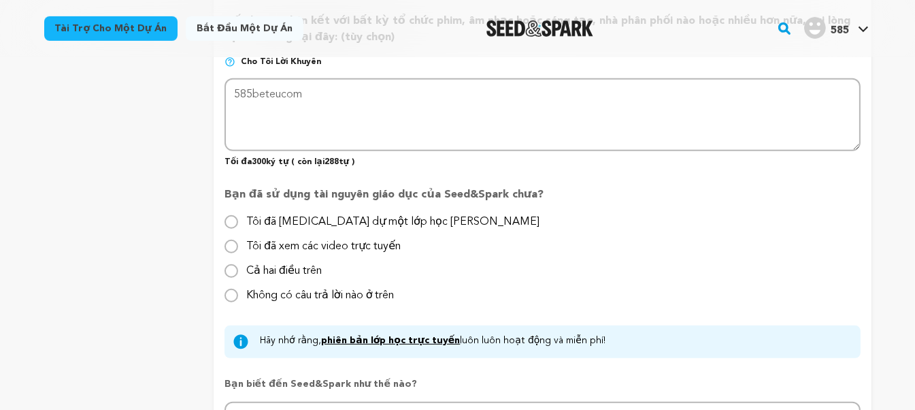
click at [329, 216] on font "Tôi đã tham dự một lớp học trực tiếp" at bounding box center [392, 221] width 293 height 11
click at [238, 215] on input "Tôi đã tham dự một lớp học trực tiếp" at bounding box center [232, 222] width 14 height 14
radio input "true"
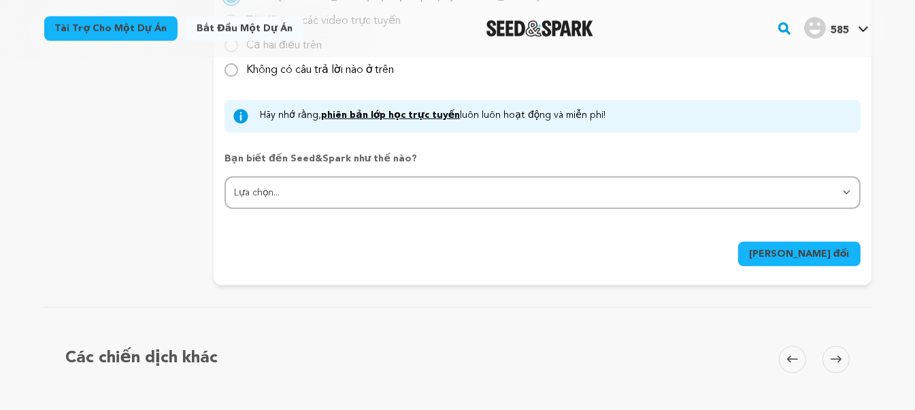
scroll to position [1369, 0]
click at [807, 240] on button "Lưu thay đổi" at bounding box center [799, 252] width 123 height 25
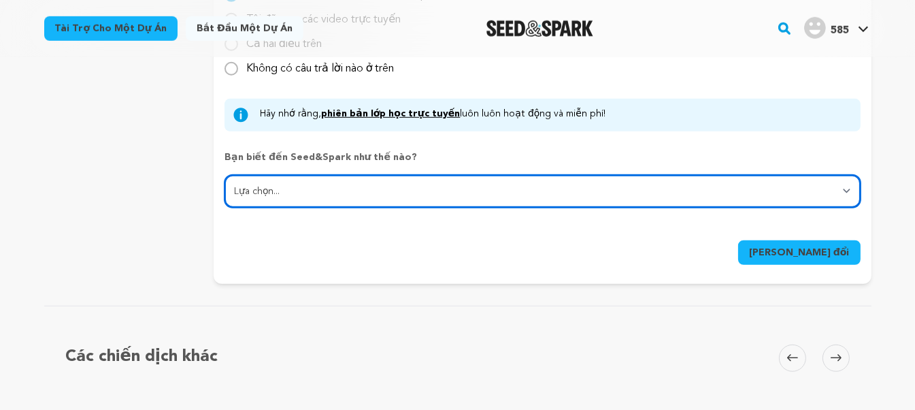
click at [495, 175] on select "Lựa chọn... Từ một người bạn Phương tiện truyền thông xã hội Liên hoan phim hoặ…" at bounding box center [543, 191] width 636 height 33
select select "1"
click at [225, 175] on select "Lựa chọn... Từ một người bạn Phương tiện truyền thông xã hội Liên hoan phim hoặ…" at bounding box center [543, 191] width 636 height 33
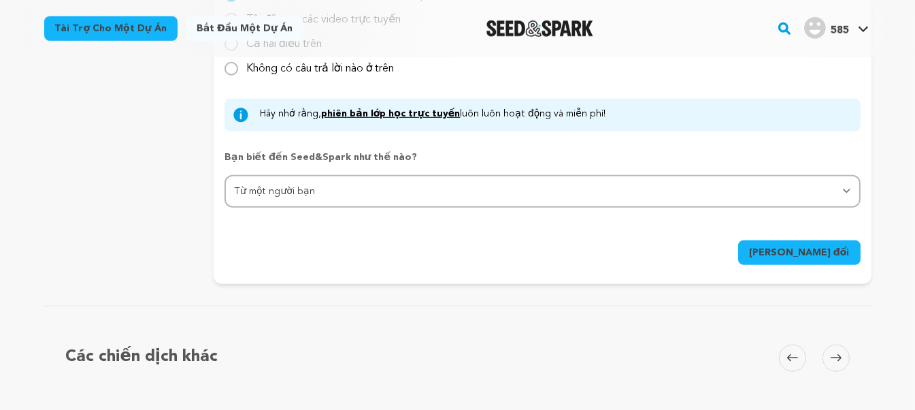
click at [834, 240] on button "Lưu thay đổi" at bounding box center [799, 252] width 123 height 25
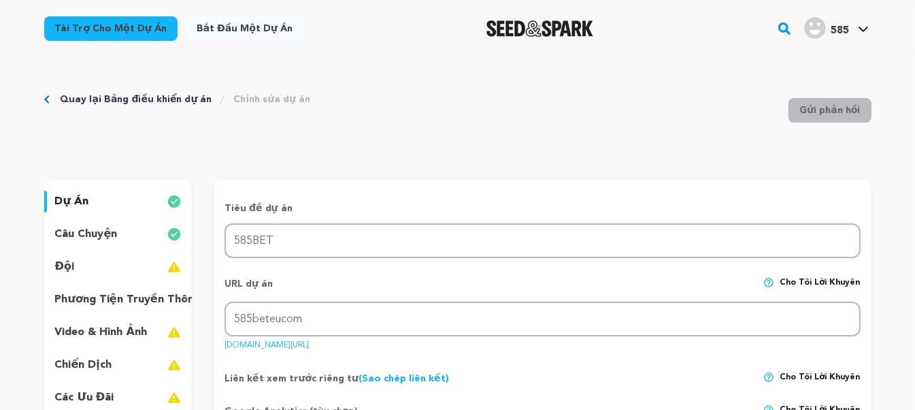
click at [309, 341] on font "[DOMAIN_NAME][URL]" at bounding box center [267, 345] width 84 height 8
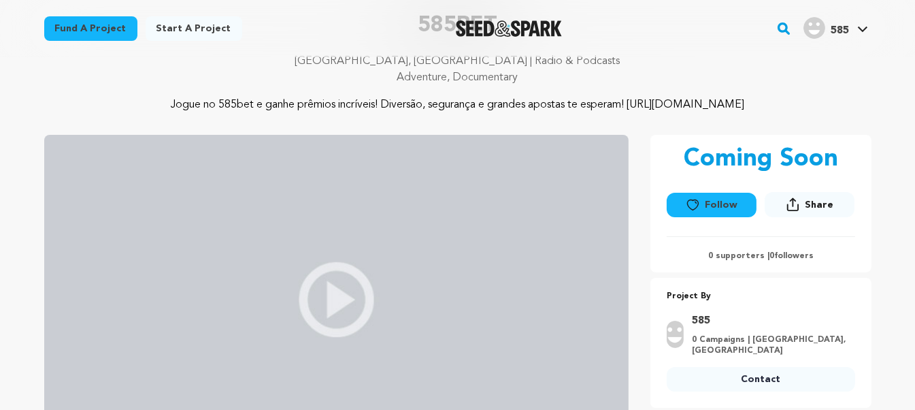
scroll to position [113, 0]
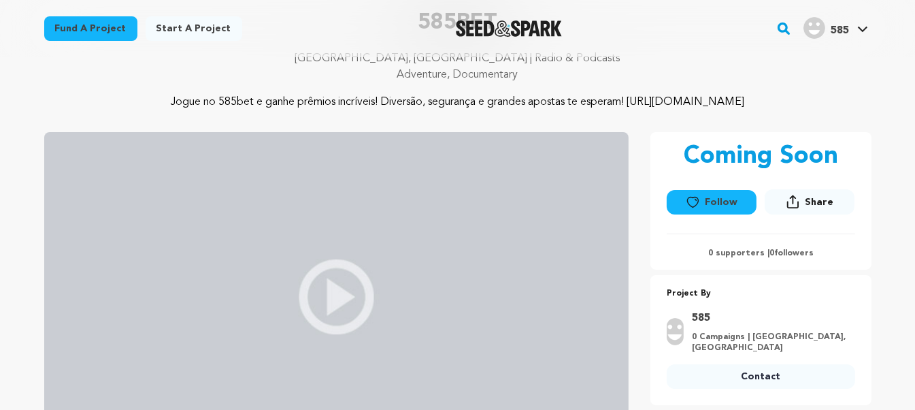
click at [815, 203] on span "Share" at bounding box center [819, 202] width 29 height 14
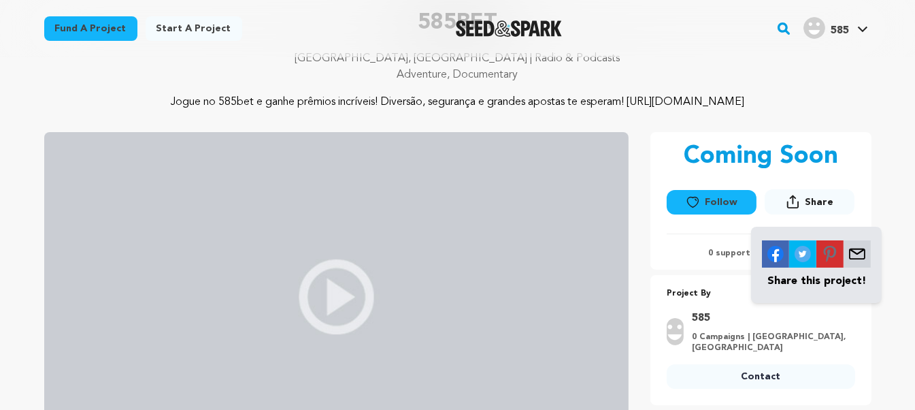
click at [753, 112] on div "585BET [GEOGRAPHIC_DATA], [GEOGRAPHIC_DATA] | Radio & Podcasts Adventure, Docum…" at bounding box center [458, 234] width 828 height 455
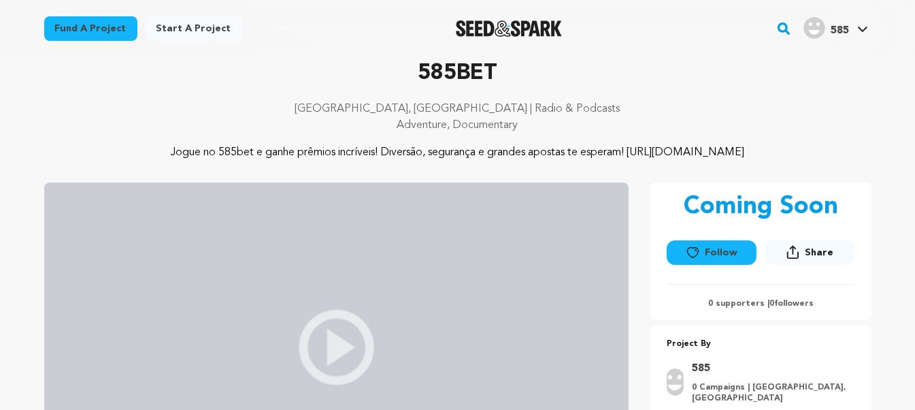
scroll to position [0, 0]
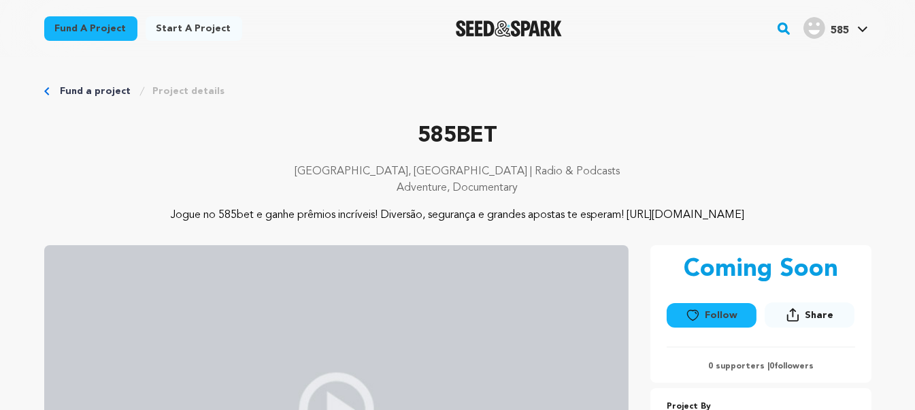
click at [50, 91] on div "Fund a project Project details" at bounding box center [458, 91] width 828 height 14
click at [72, 89] on link "Fund a project" at bounding box center [96, 91] width 71 height 14
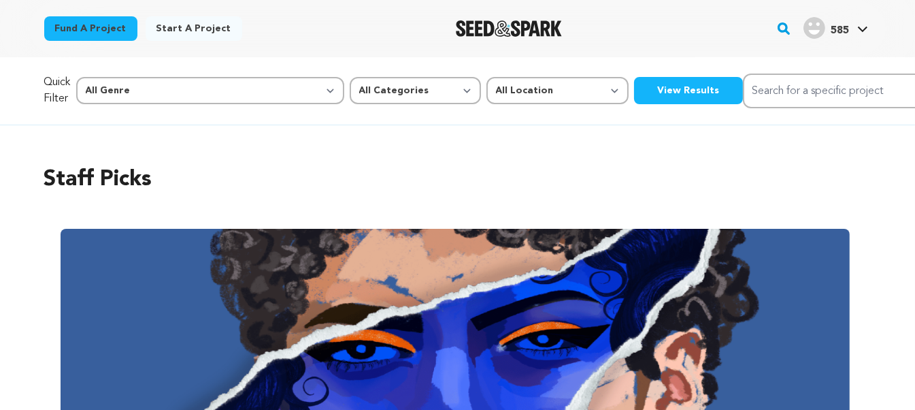
click at [839, 36] on span "585" at bounding box center [840, 30] width 18 height 11
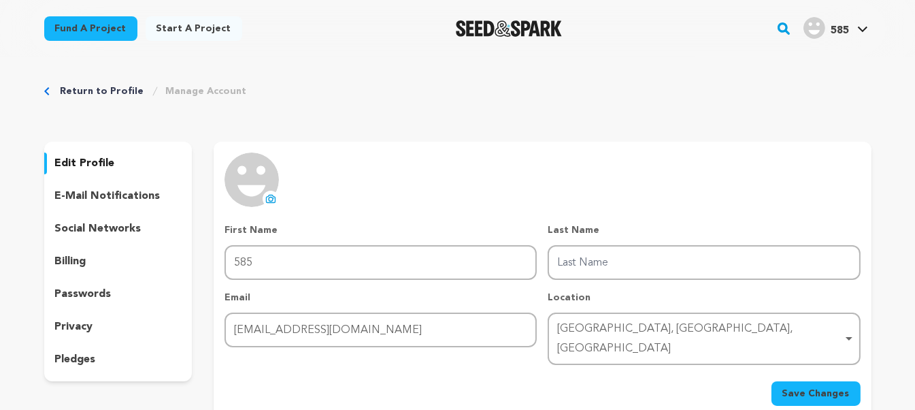
click at [106, 227] on p "social networks" at bounding box center [98, 229] width 86 height 16
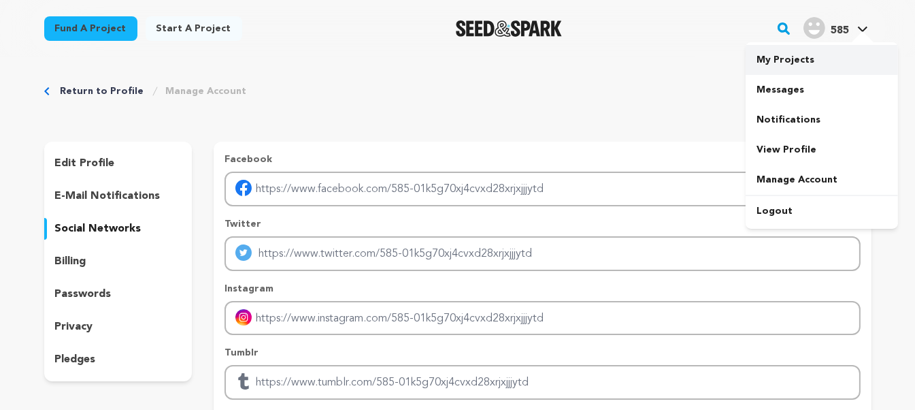
click at [792, 56] on link "My Projects" at bounding box center [822, 60] width 152 height 30
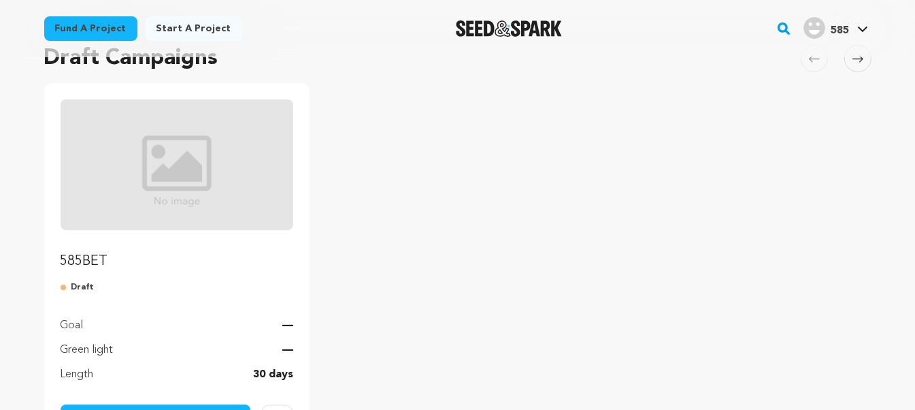
scroll to position [113, 0]
click at [239, 247] on link "585BET" at bounding box center [177, 187] width 233 height 172
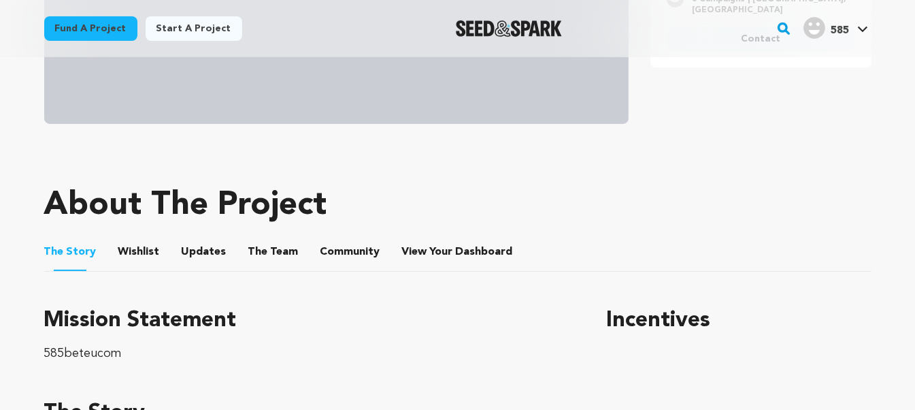
scroll to position [453, 0]
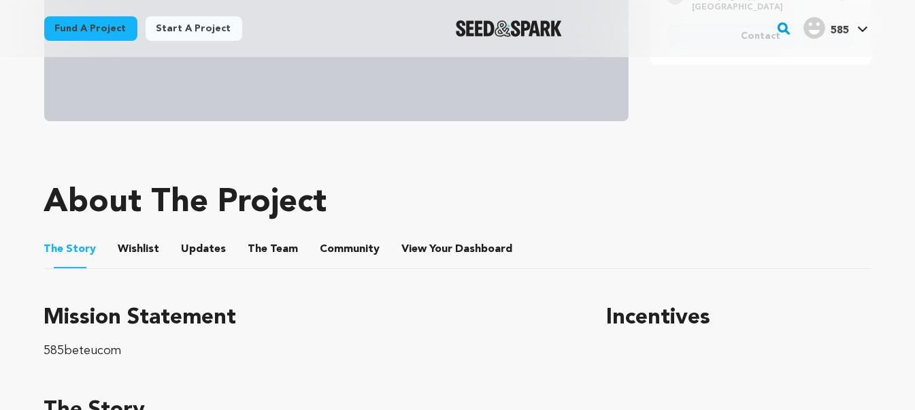
click at [145, 264] on button "Wishlist" at bounding box center [139, 251] width 33 height 33
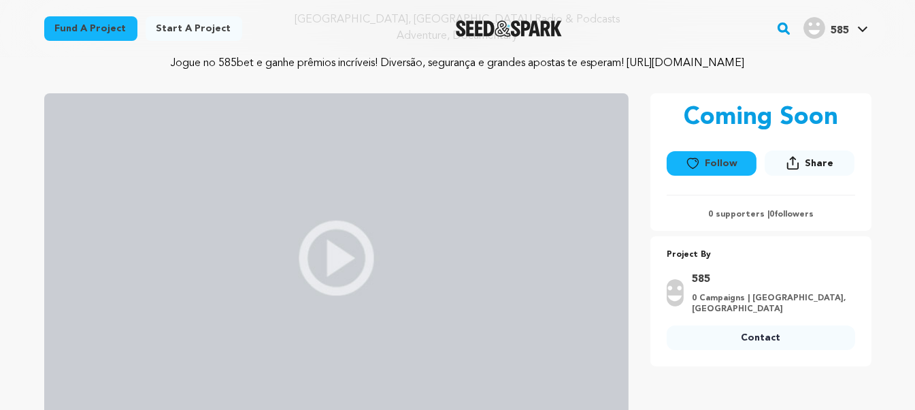
scroll to position [113, 0]
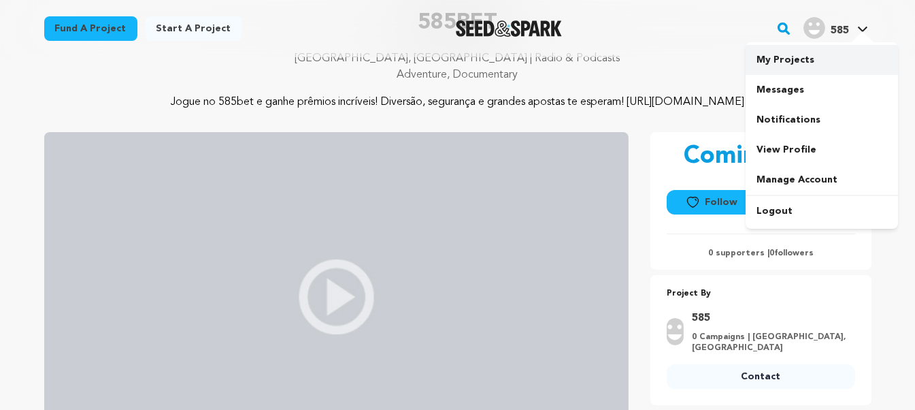
click at [789, 66] on link "My Projects" at bounding box center [822, 60] width 152 height 30
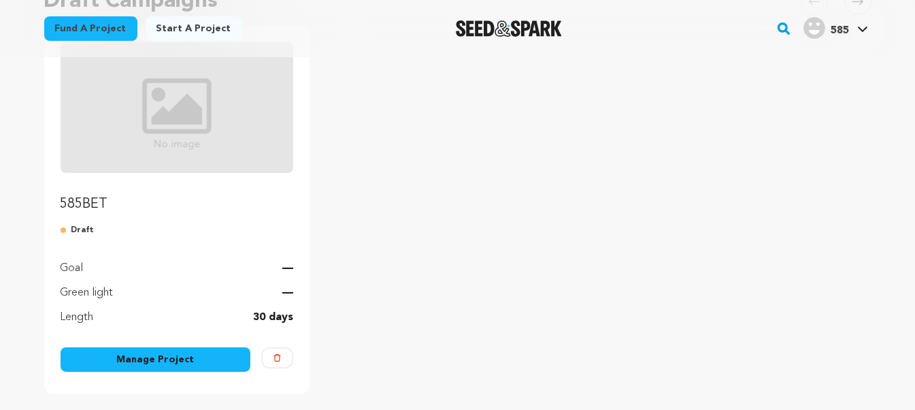
scroll to position [227, 0]
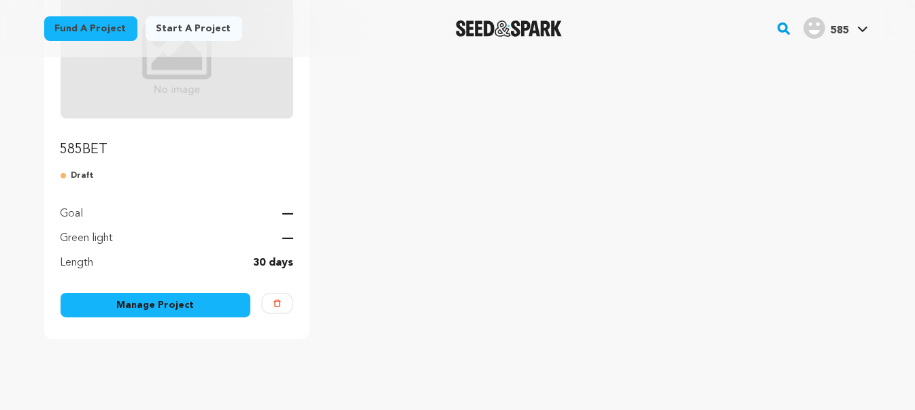
click at [159, 311] on link "Manage Project" at bounding box center [156, 305] width 191 height 25
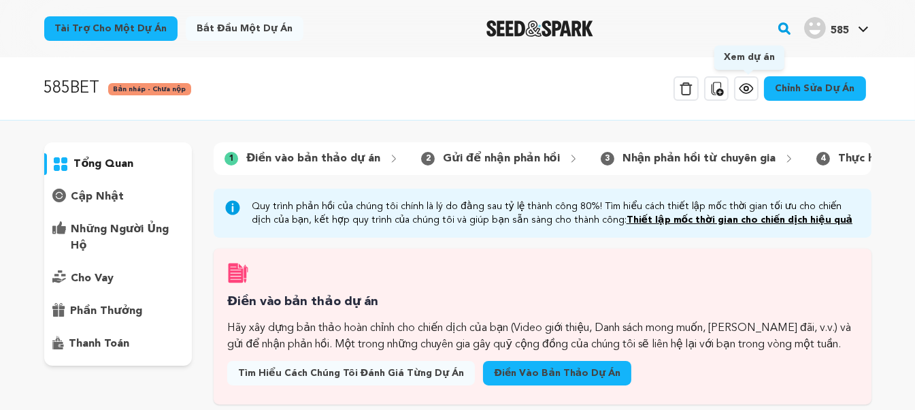
click at [747, 88] on icon at bounding box center [747, 88] width 4 height 4
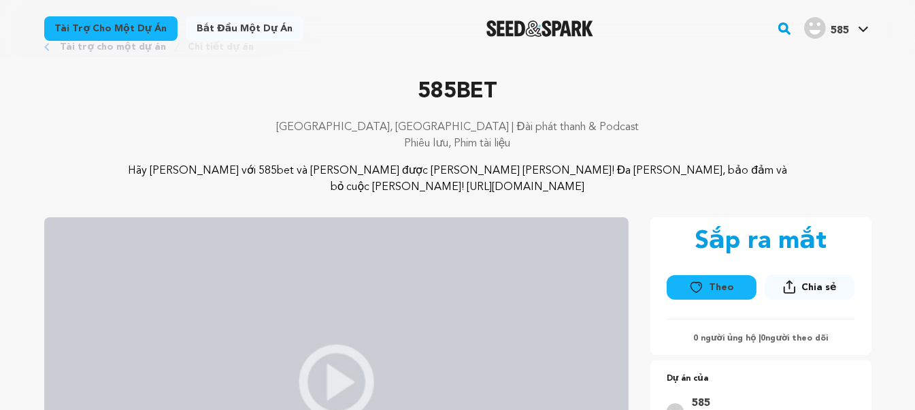
scroll to position [113, 0]
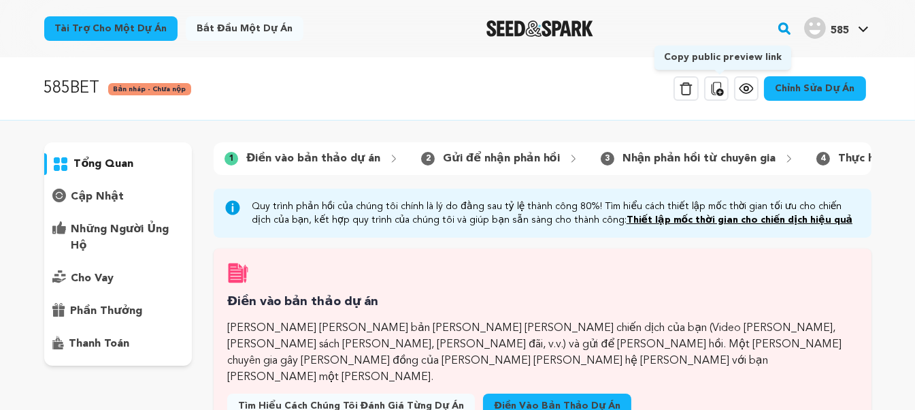
click at [719, 89] on icon at bounding box center [717, 88] width 16 height 16
